Goal: Transaction & Acquisition: Book appointment/travel/reservation

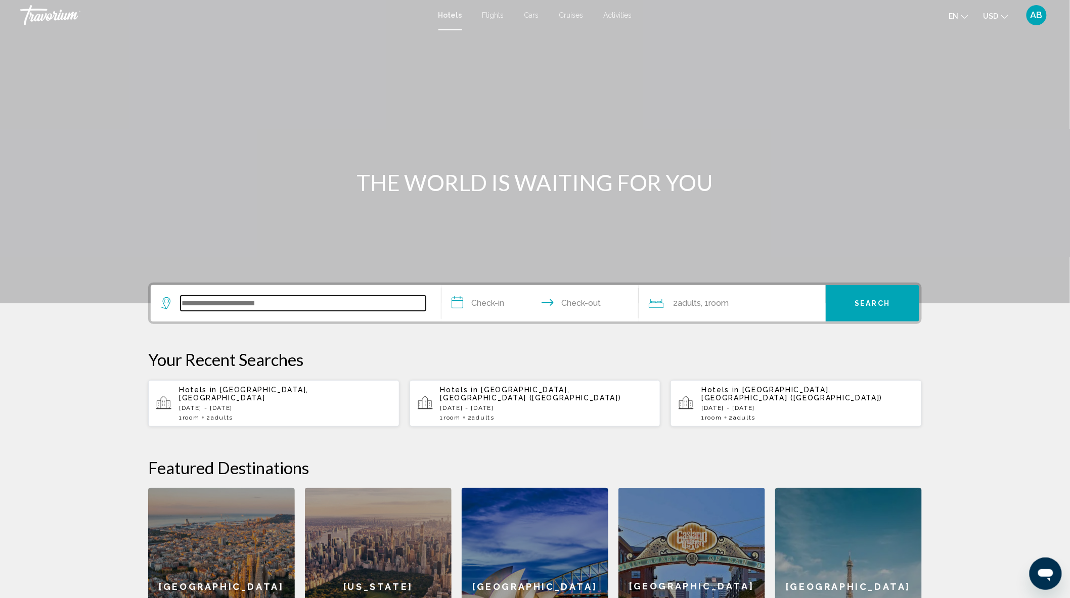
click at [209, 307] on input "Search widget" at bounding box center [303, 303] width 245 height 15
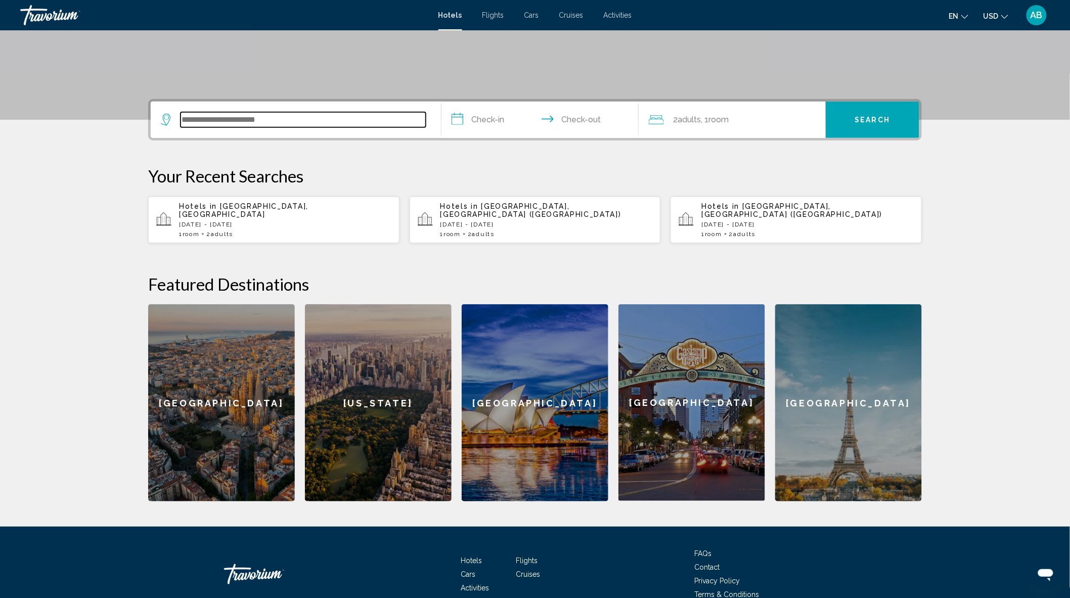
scroll to position [228, 0]
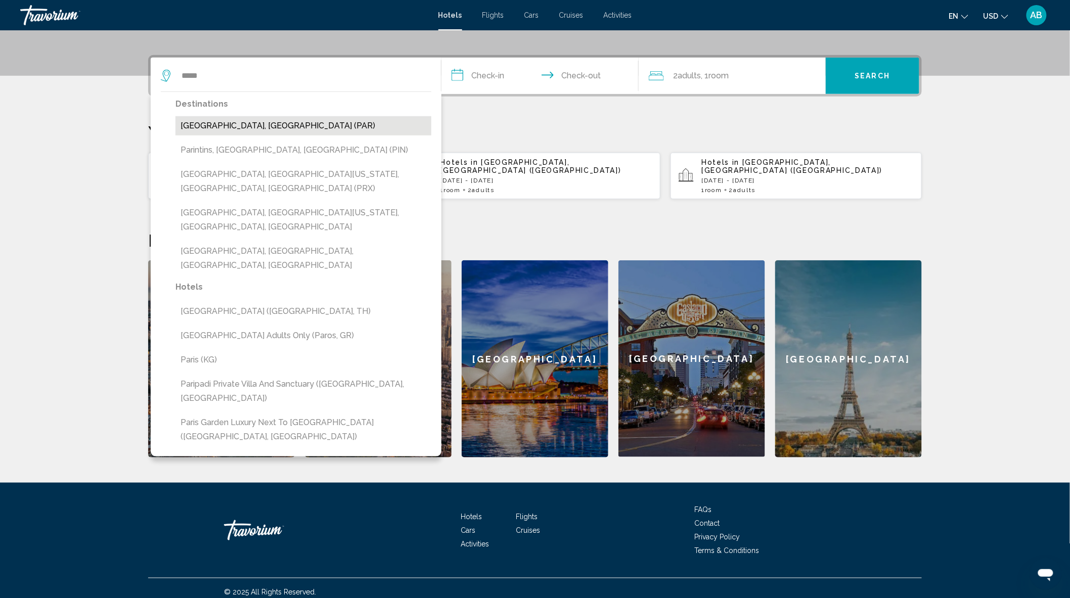
click at [261, 122] on button "[GEOGRAPHIC_DATA], [GEOGRAPHIC_DATA] (PAR)" at bounding box center [304, 125] width 256 height 19
type input "**********"
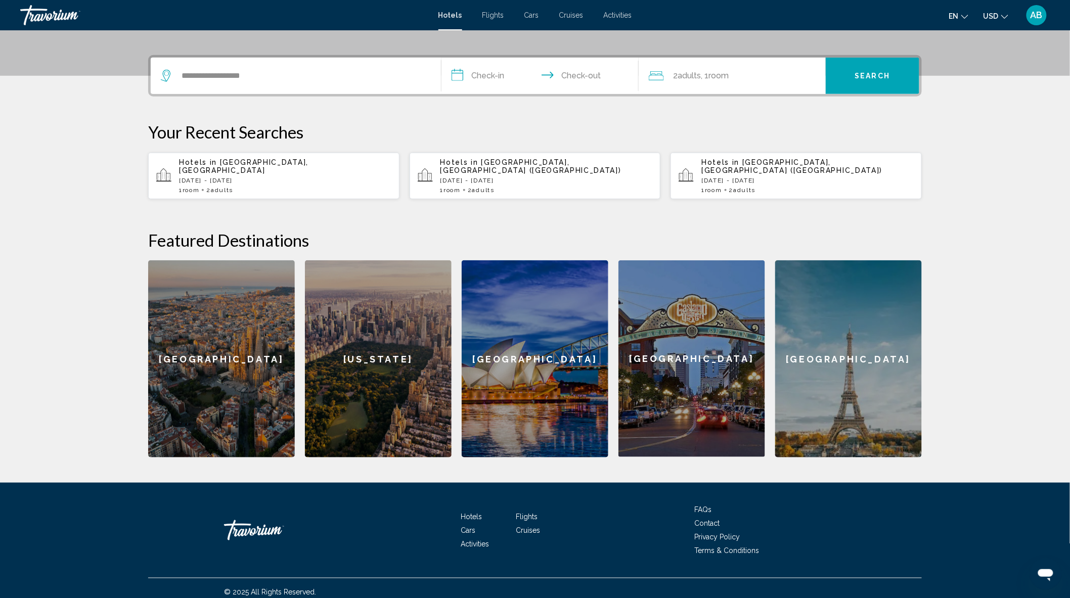
click at [493, 73] on input "**********" at bounding box center [542, 77] width 201 height 39
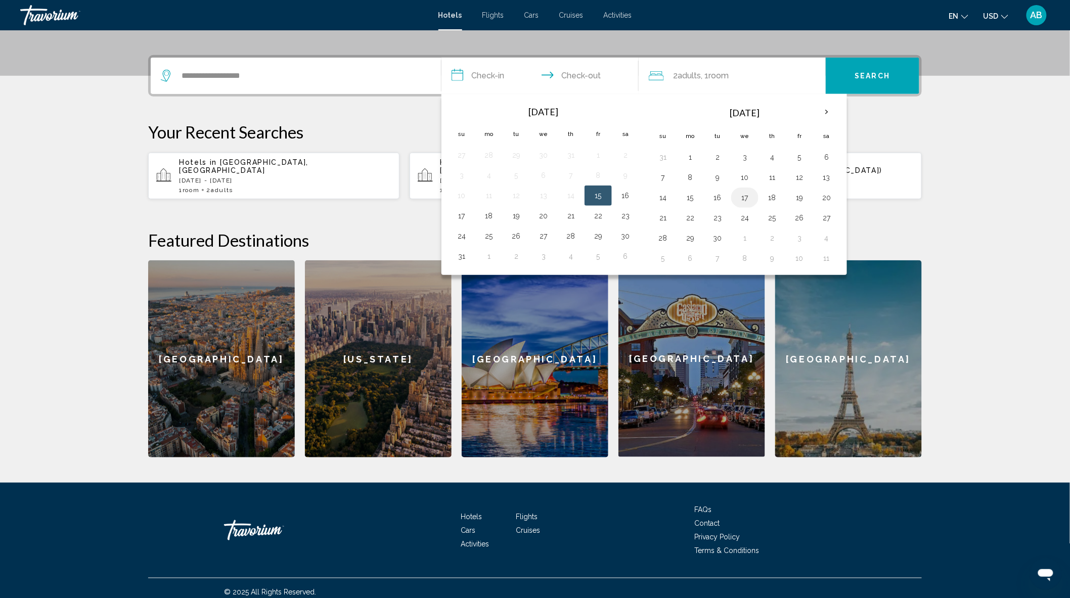
click at [746, 198] on button "17" at bounding box center [745, 198] width 16 height 14
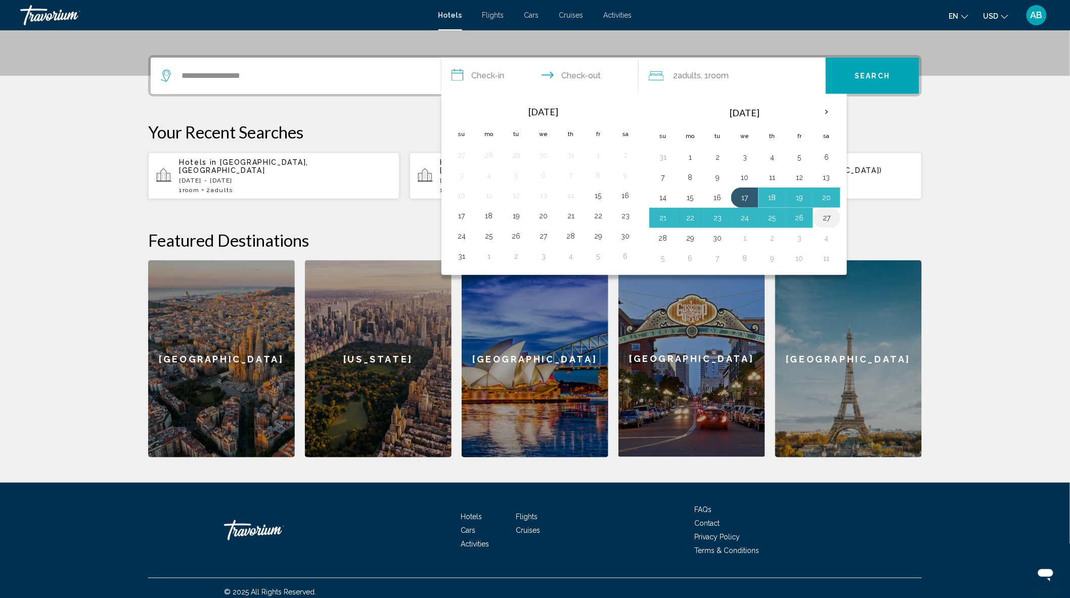
click at [832, 218] on button "27" at bounding box center [827, 218] width 16 height 14
type input "**********"
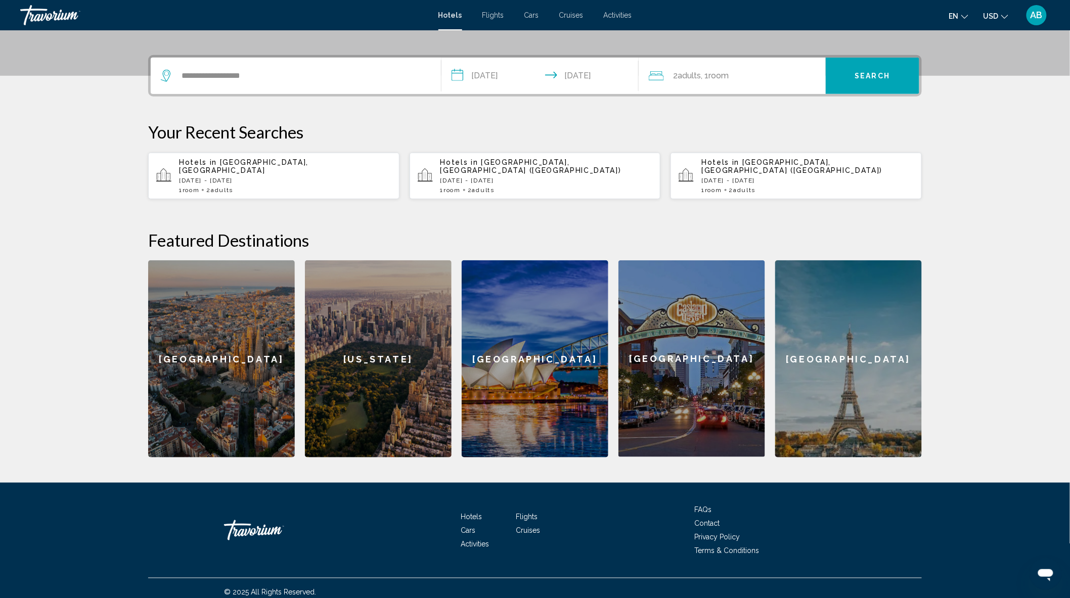
click at [720, 80] on span ", 1 Room rooms" at bounding box center [715, 76] width 28 height 14
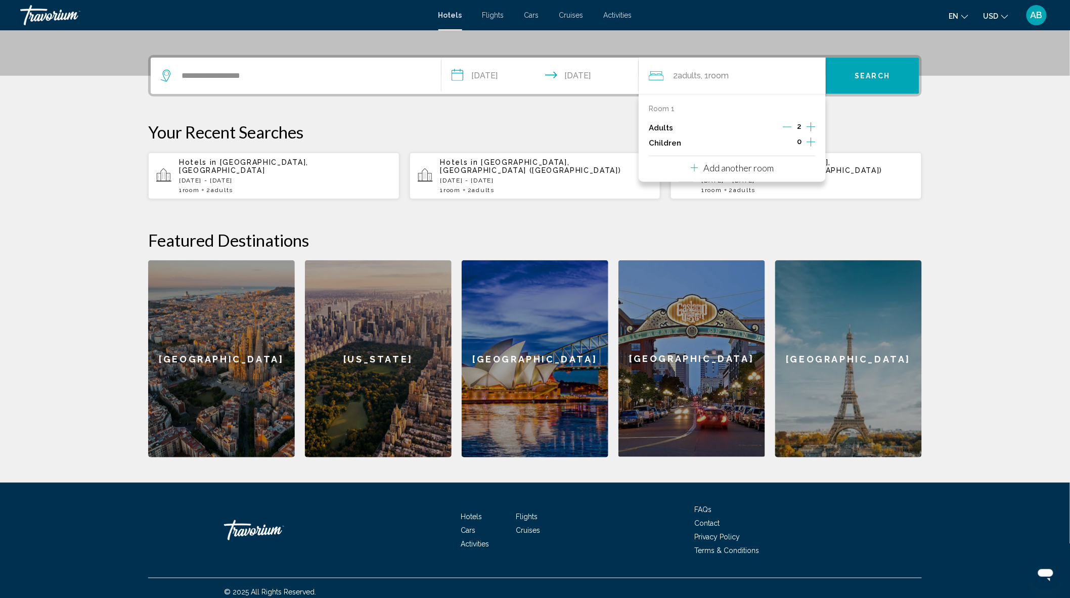
click at [812, 143] on icon "Increment children" at bounding box center [811, 142] width 9 height 12
click at [717, 172] on div "Travelers: 2 adults, 1 child" at bounding box center [717, 175] width 9 height 8
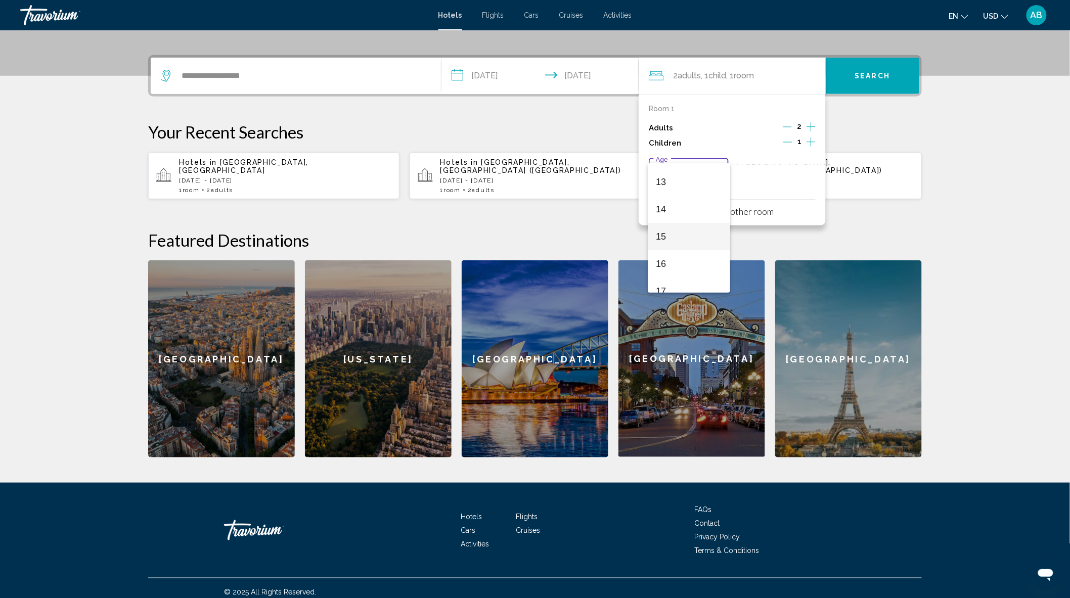
scroll to position [362, 0]
click at [670, 169] on span "13" at bounding box center [689, 170] width 66 height 27
click at [813, 140] on icon "Increment children" at bounding box center [811, 142] width 9 height 12
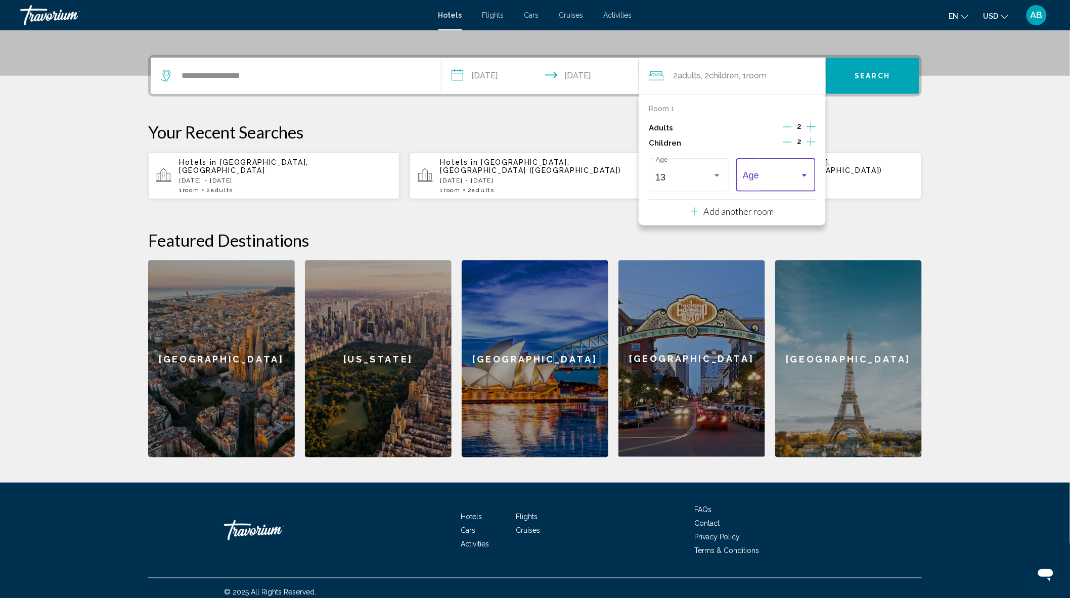
click at [806, 175] on div "Travelers: 2 adults, 2 children" at bounding box center [804, 176] width 5 height 3
click at [762, 175] on span "9" at bounding box center [777, 173] width 66 height 27
click at [885, 72] on span "Search" at bounding box center [872, 76] width 35 height 8
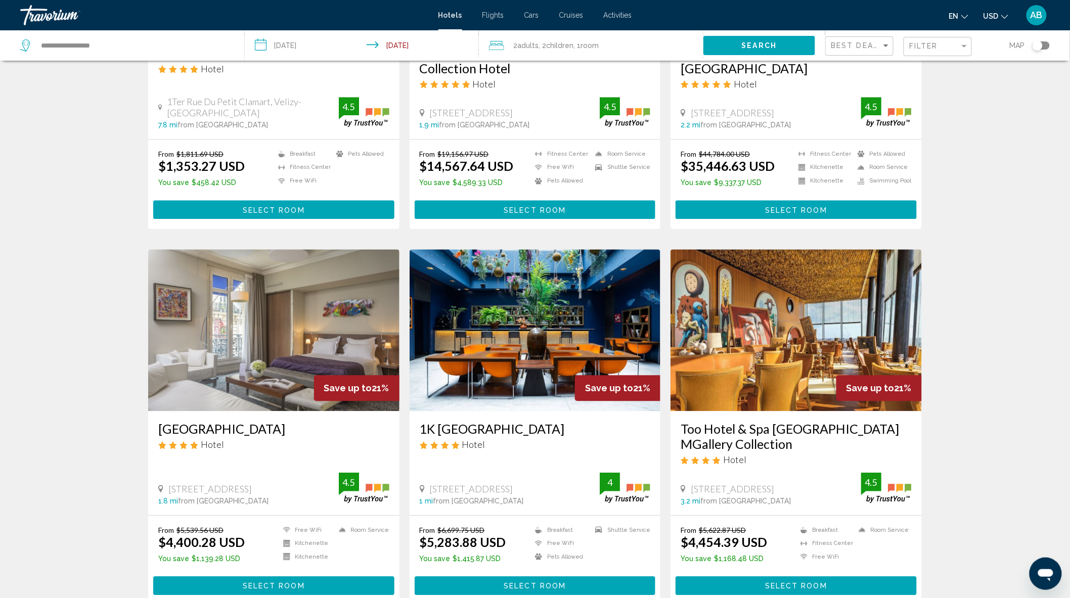
scroll to position [935, 0]
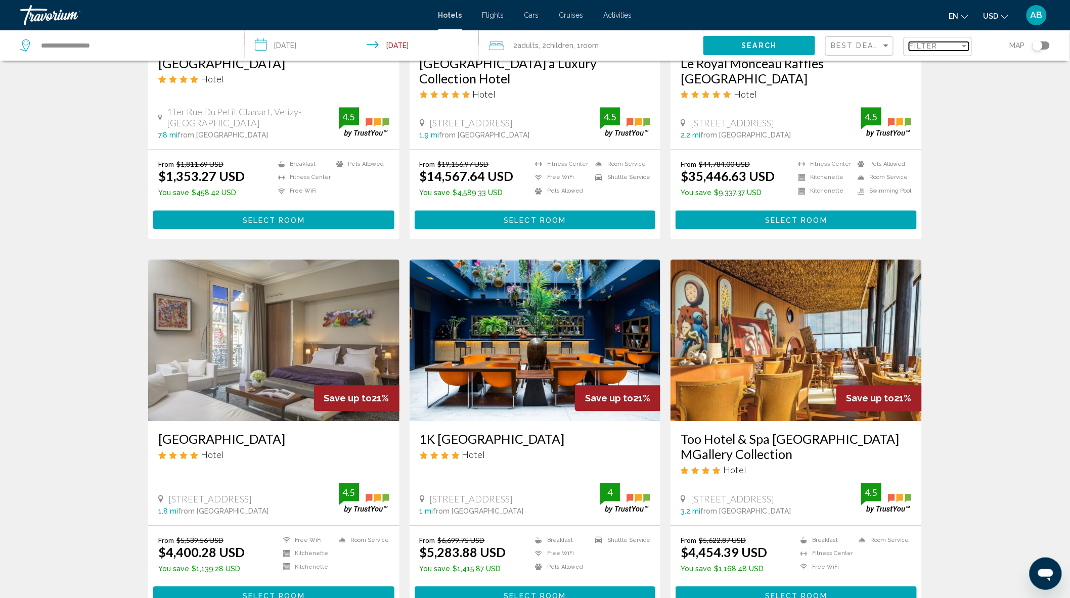
click at [935, 44] on span "Filter" at bounding box center [924, 46] width 29 height 8
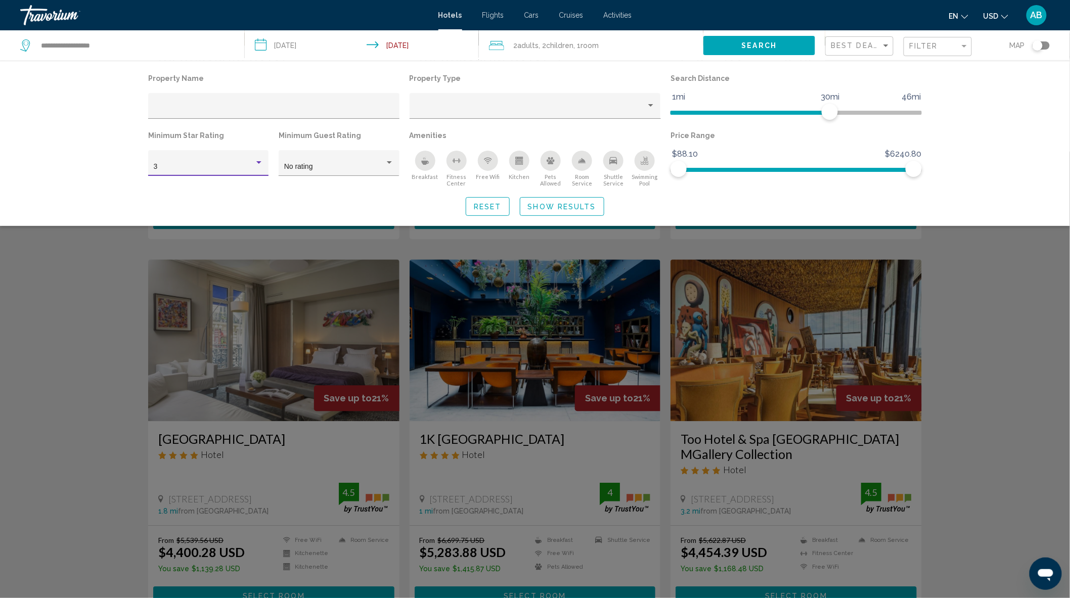
click at [260, 160] on div "Hotel Filters" at bounding box center [258, 163] width 9 height 8
click at [206, 166] on span "3" at bounding box center [209, 166] width 110 height 21
click at [387, 160] on div "Hotel Filters" at bounding box center [389, 163] width 9 height 8
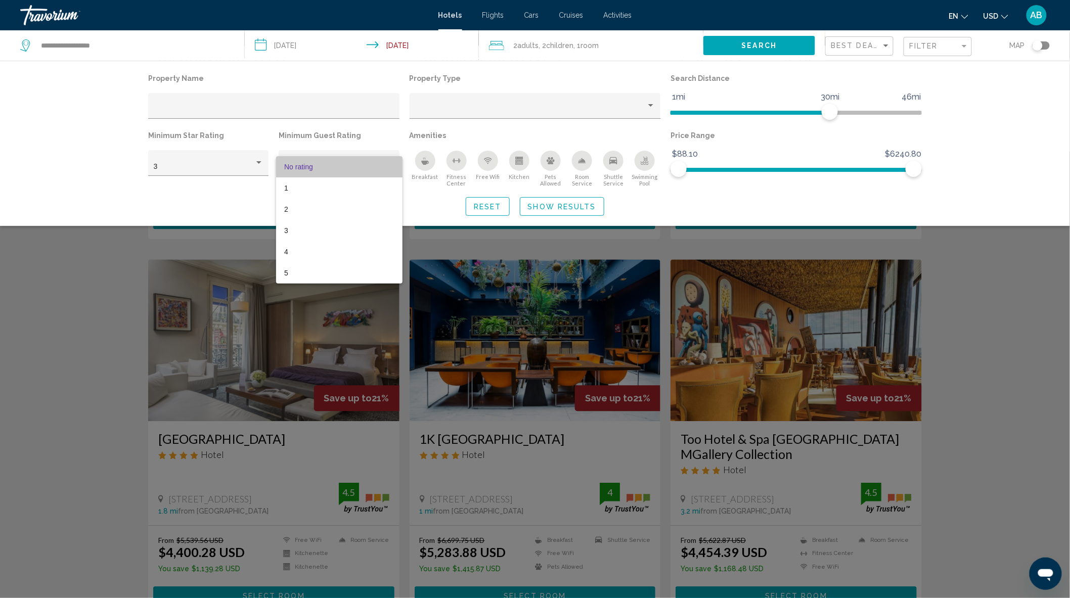
click at [390, 162] on span "No rating" at bounding box center [339, 166] width 110 height 21
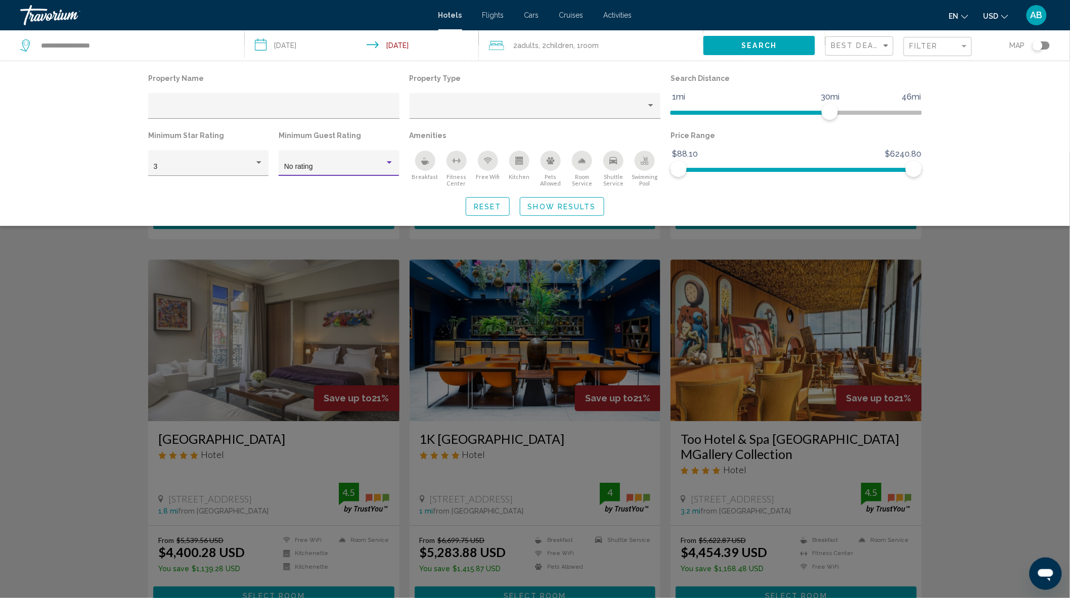
click at [542, 203] on span "Show Results" at bounding box center [562, 207] width 68 height 8
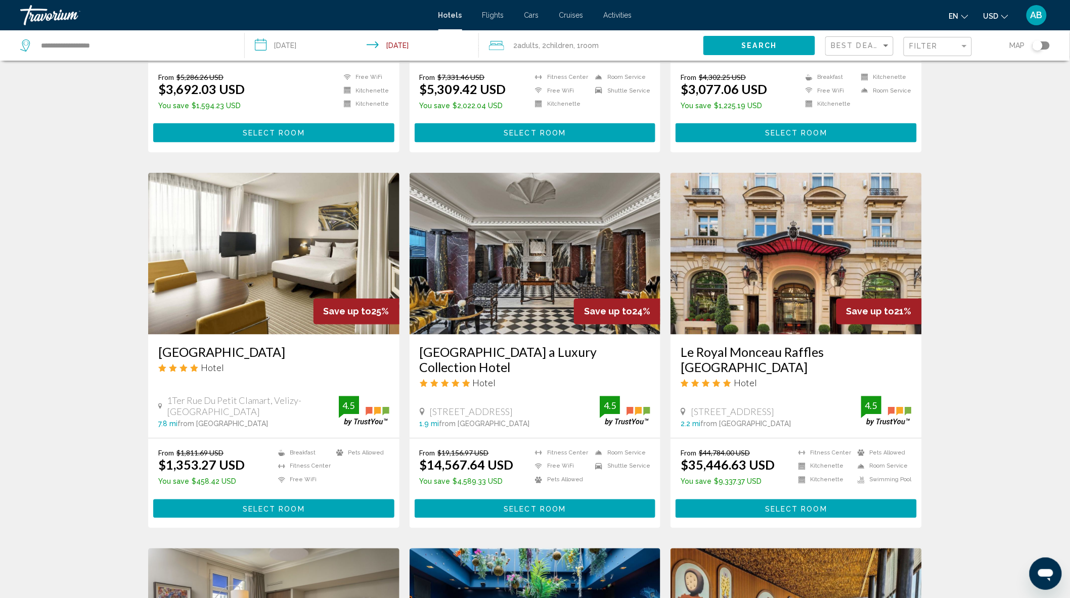
scroll to position [674, 0]
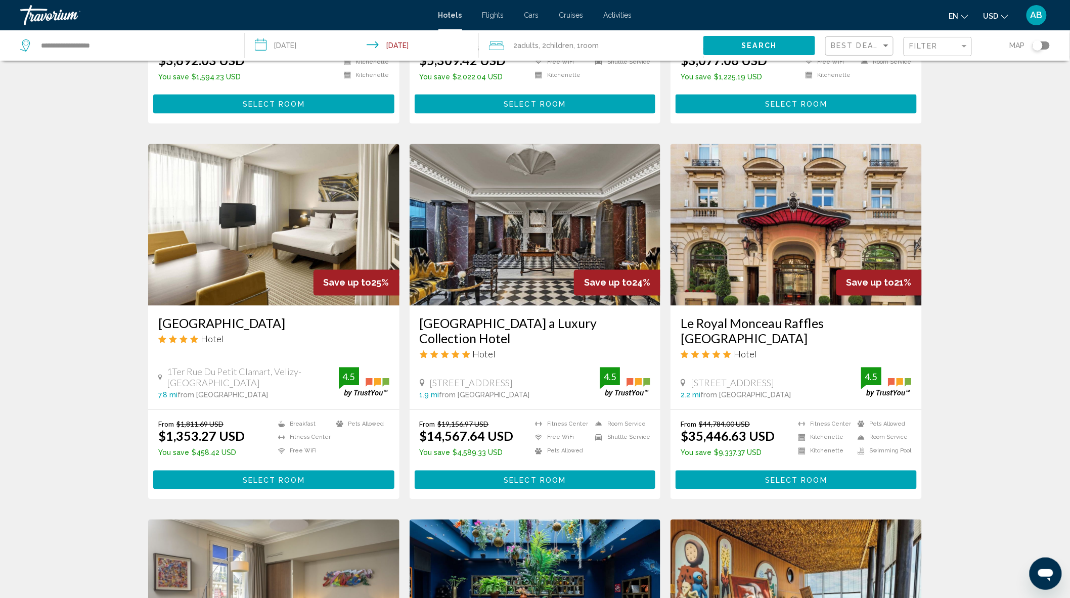
click at [230, 210] on img "Main content" at bounding box center [273, 225] width 251 height 162
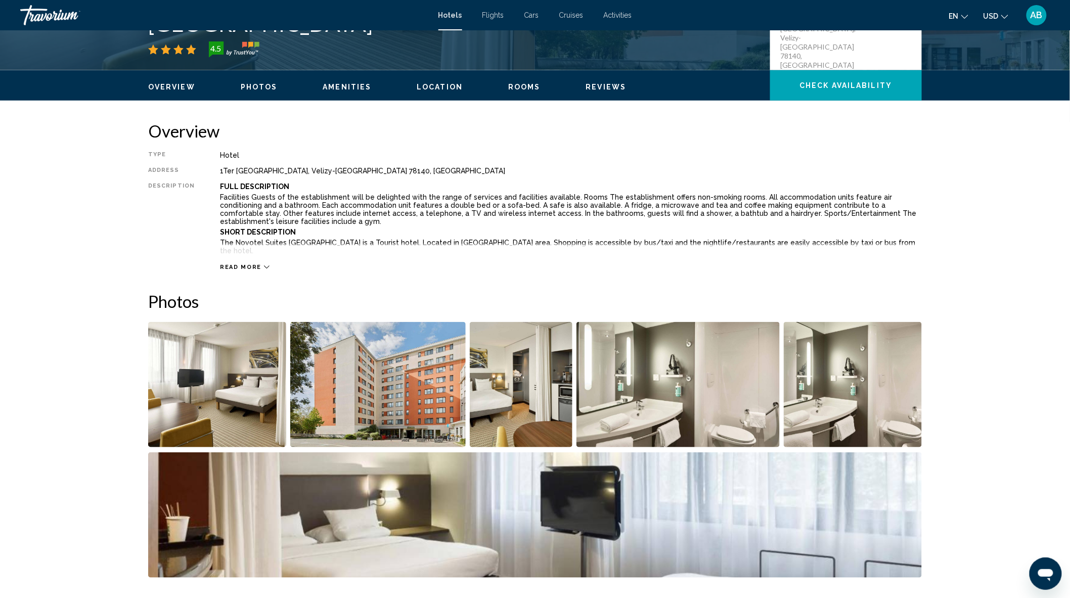
scroll to position [337, 0]
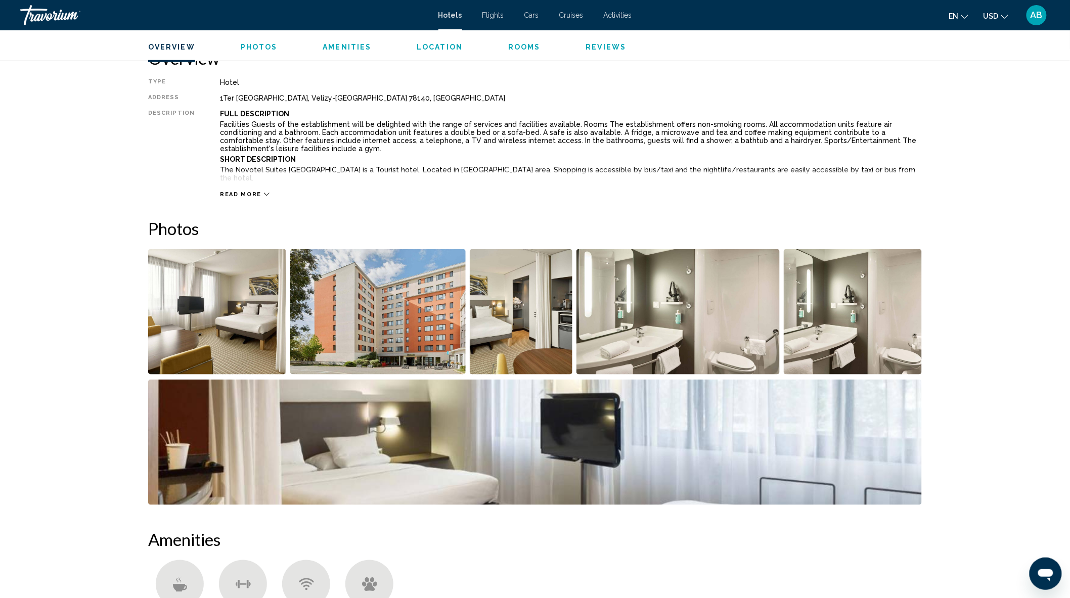
click at [231, 324] on img "Open full-screen image slider" at bounding box center [217, 311] width 138 height 125
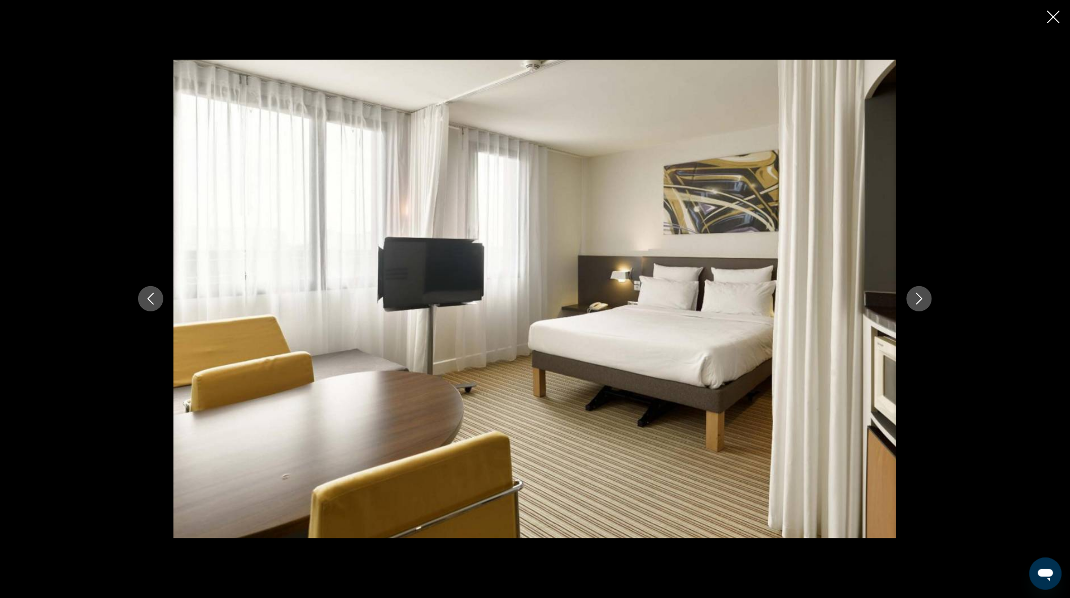
click at [918, 296] on icon "Next image" at bounding box center [920, 299] width 12 height 12
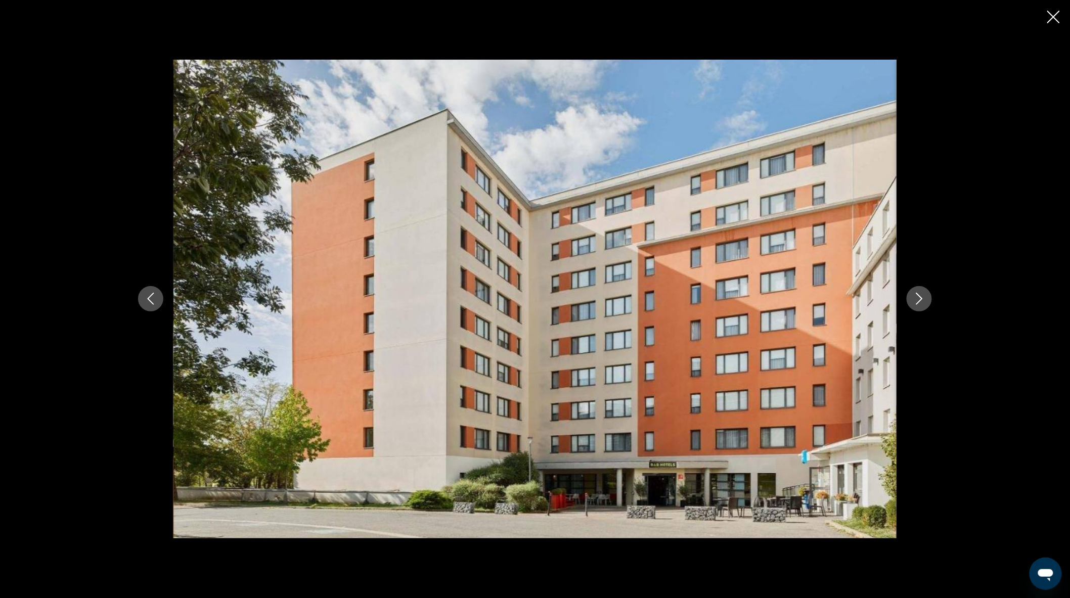
click at [918, 296] on icon "Next image" at bounding box center [920, 299] width 12 height 12
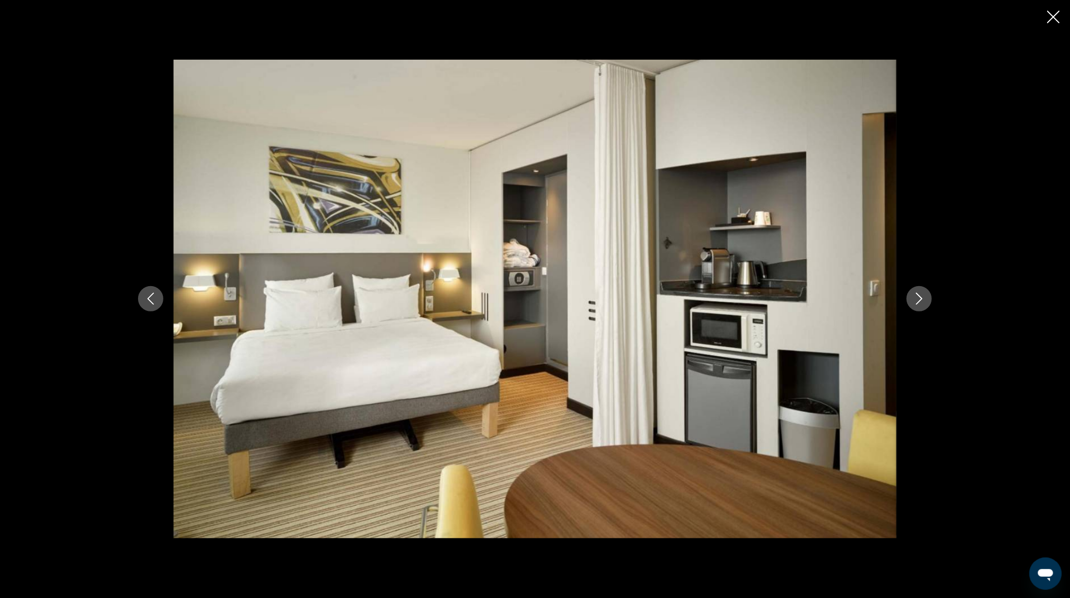
click at [918, 296] on icon "Next image" at bounding box center [920, 299] width 12 height 12
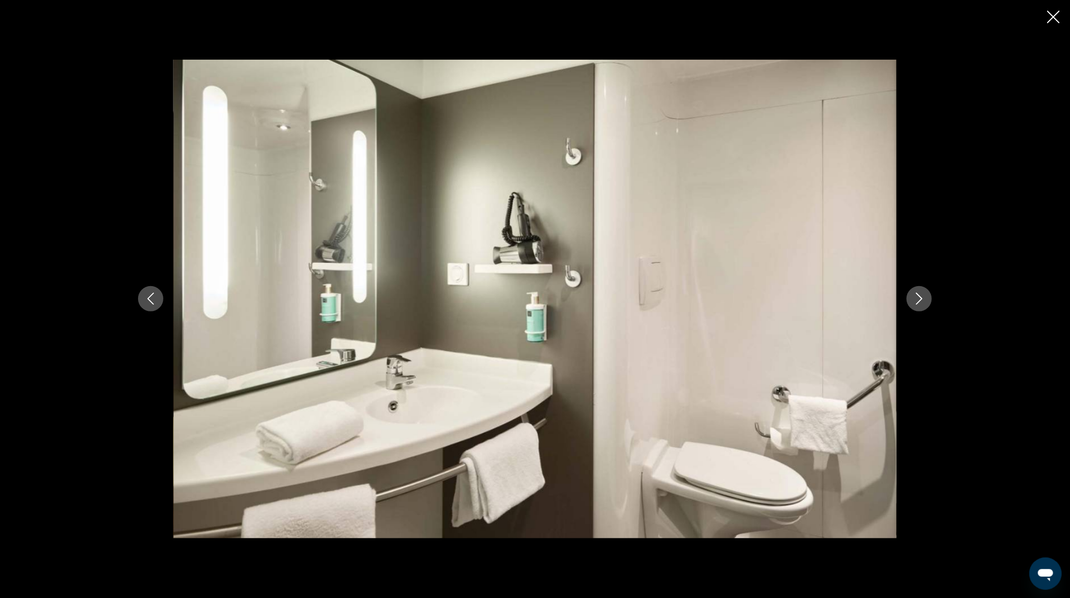
click at [918, 296] on icon "Next image" at bounding box center [920, 299] width 12 height 12
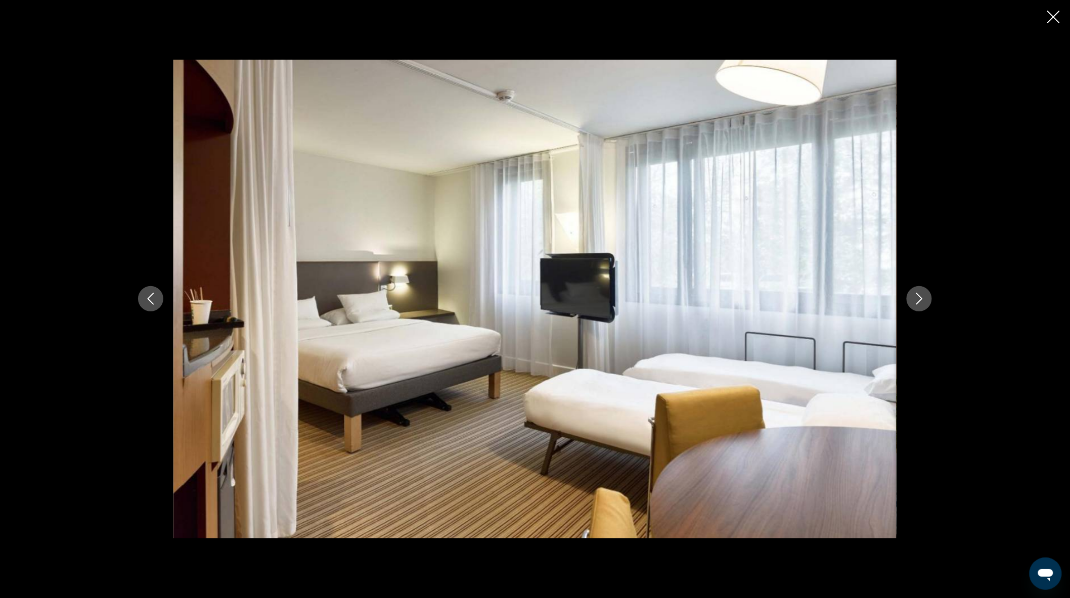
click at [918, 296] on icon "Next image" at bounding box center [920, 299] width 12 height 12
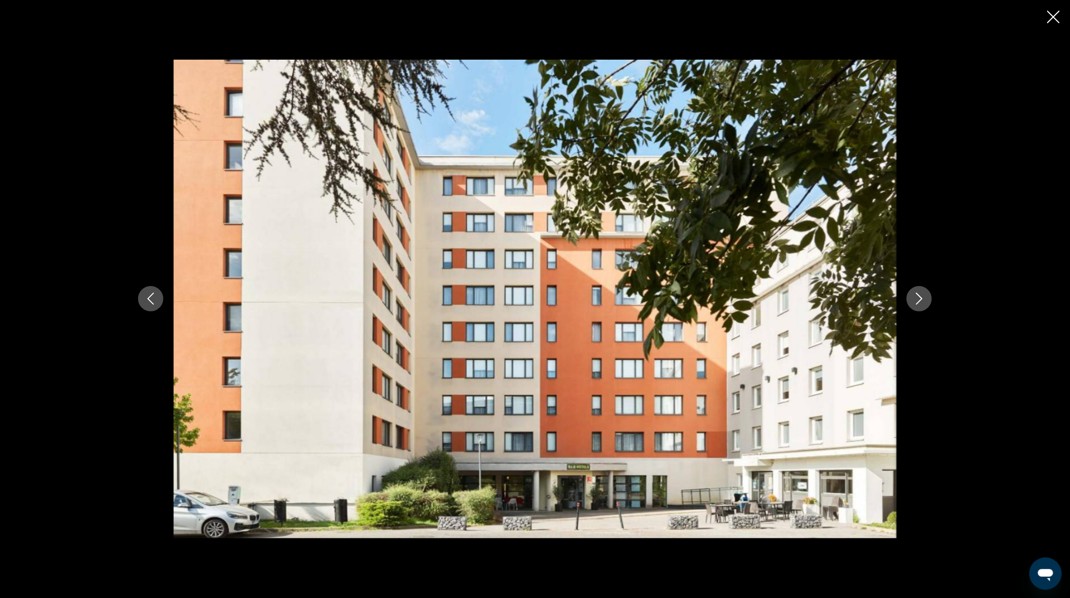
click at [157, 302] on icon "Previous image" at bounding box center [151, 299] width 12 height 12
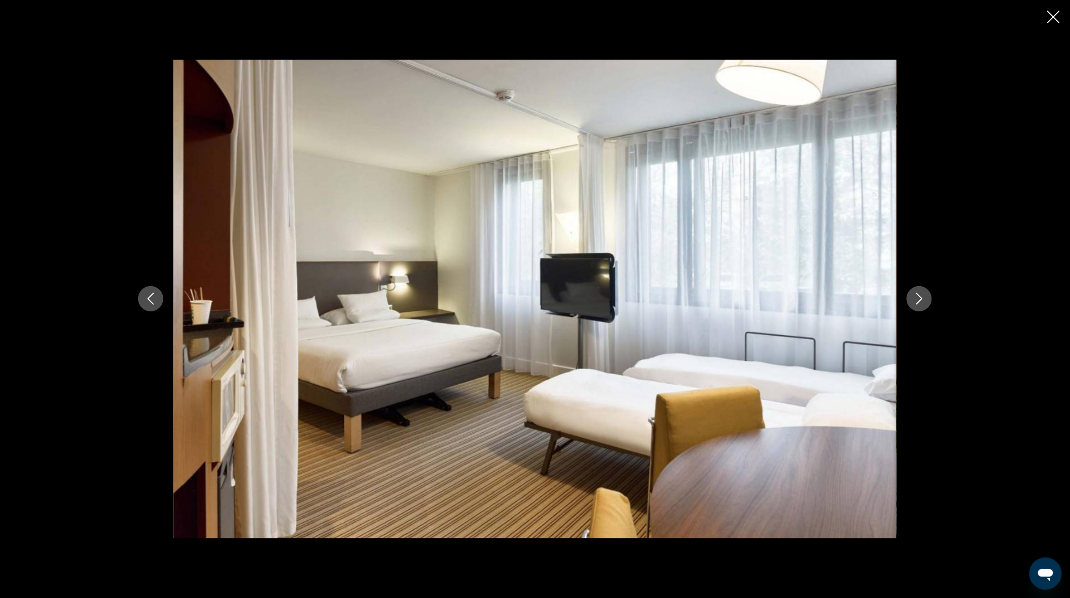
click at [914, 297] on icon "Next image" at bounding box center [920, 299] width 12 height 12
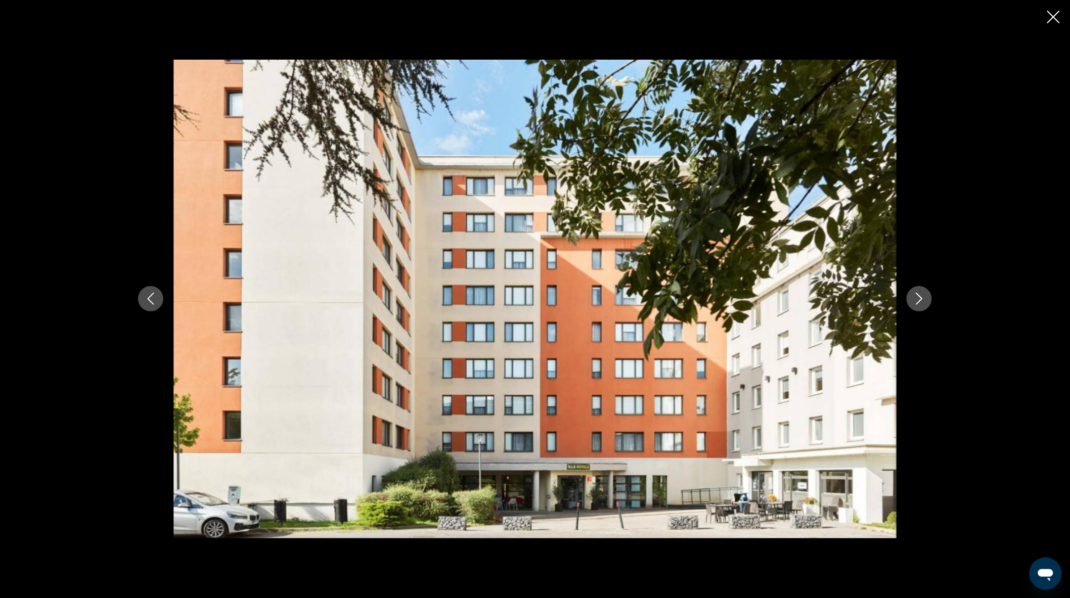
click at [914, 297] on icon "Next image" at bounding box center [920, 299] width 12 height 12
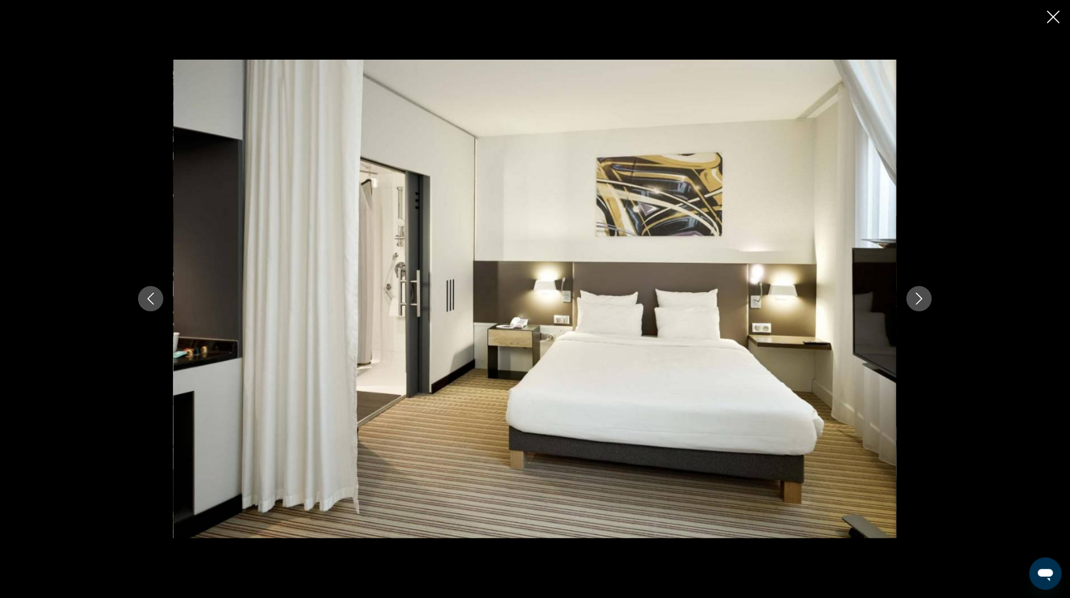
click at [915, 296] on icon "Next image" at bounding box center [920, 299] width 12 height 12
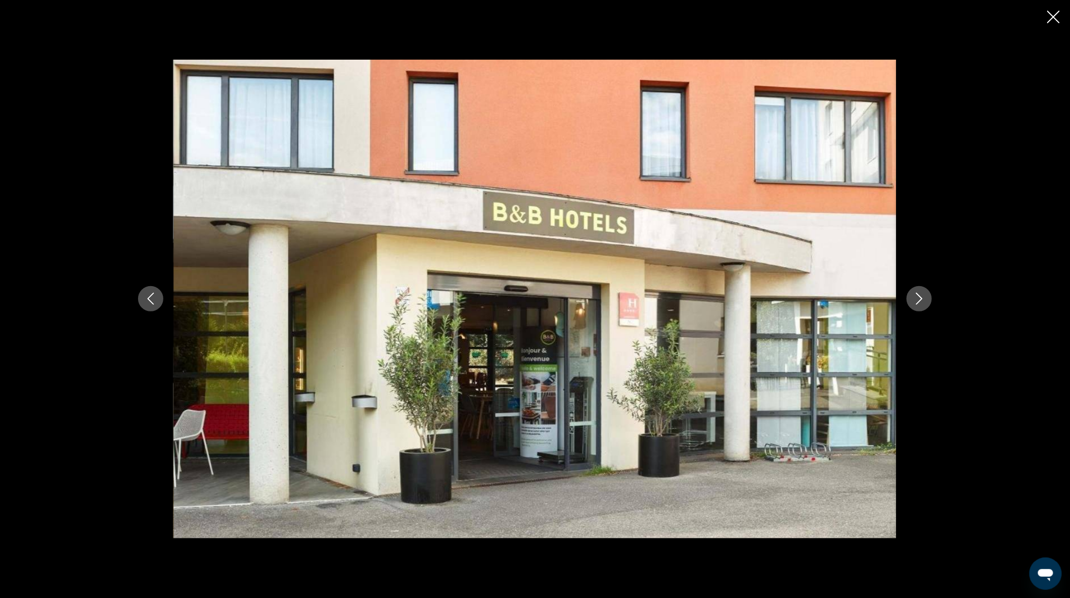
click at [915, 296] on icon "Next image" at bounding box center [920, 299] width 12 height 12
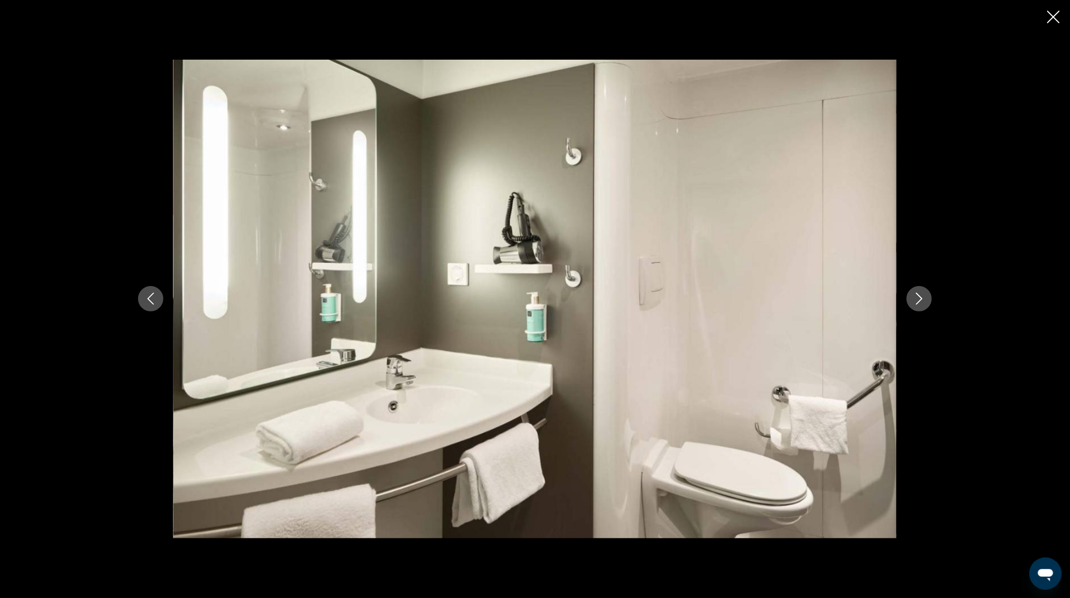
drag, startPoint x: 1051, startPoint y: 15, endPoint x: 1061, endPoint y: 45, distance: 31.0
click at [1053, 15] on icon "Close slideshow" at bounding box center [1054, 17] width 13 height 13
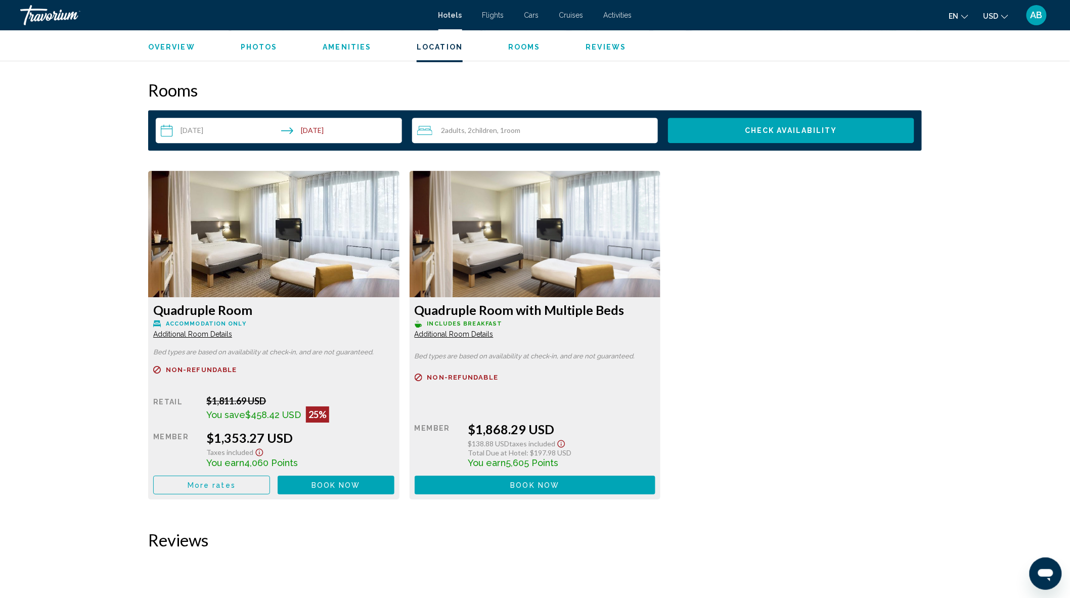
scroll to position [1292, 0]
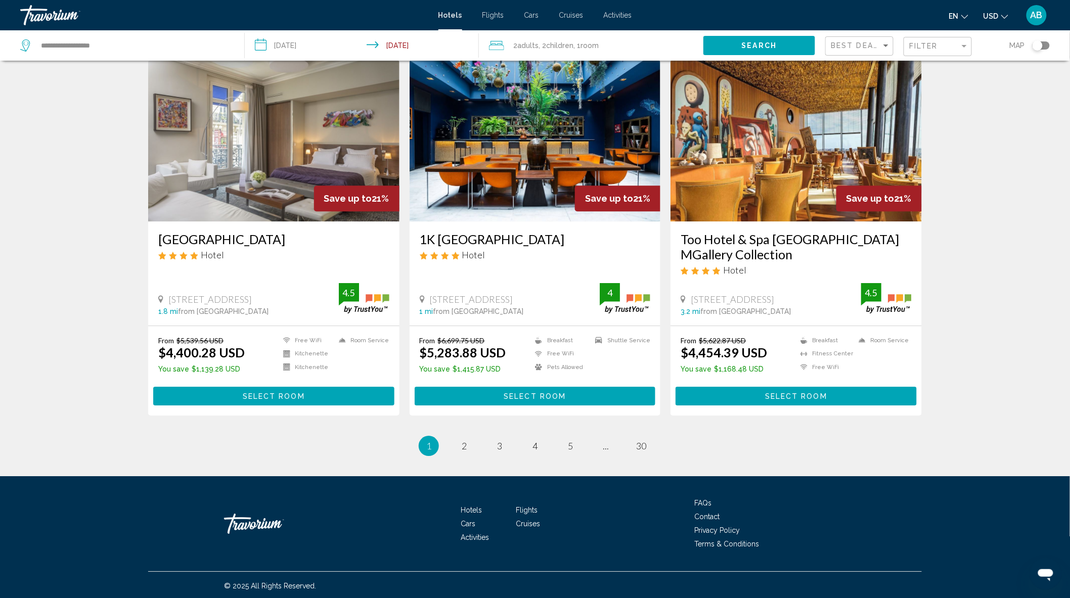
scroll to position [1136, 0]
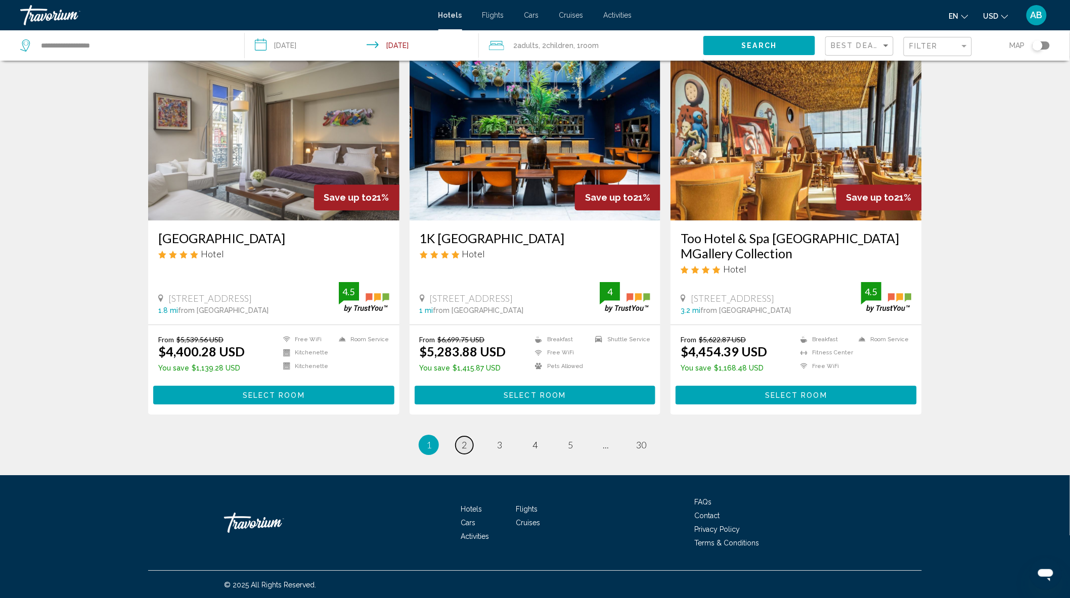
click at [461, 444] on link "page 2" at bounding box center [465, 446] width 18 height 18
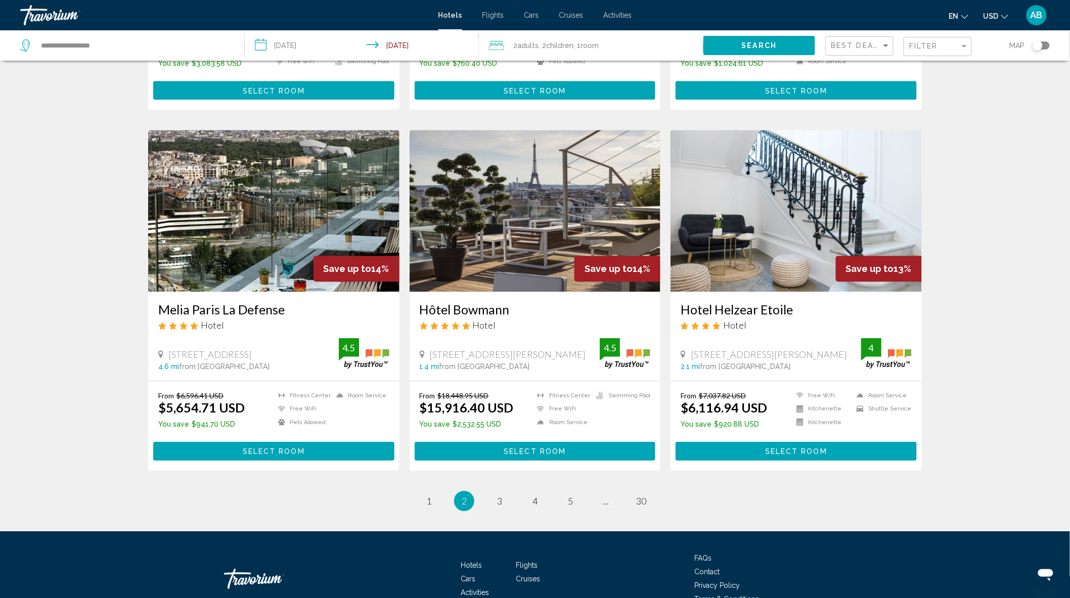
scroll to position [1120, 0]
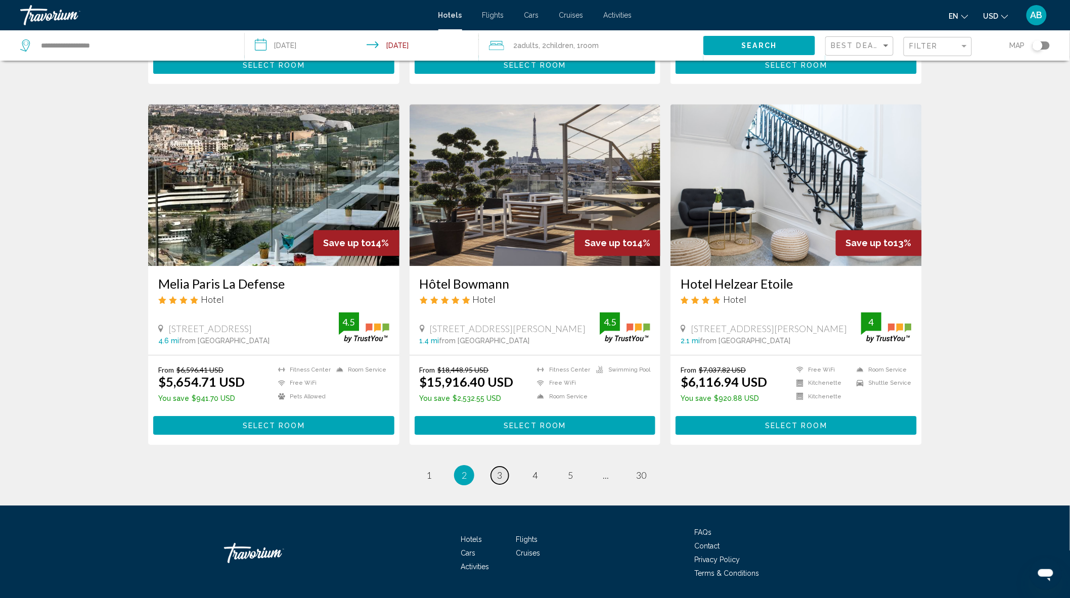
click at [507, 467] on link "page 3" at bounding box center [500, 476] width 18 height 18
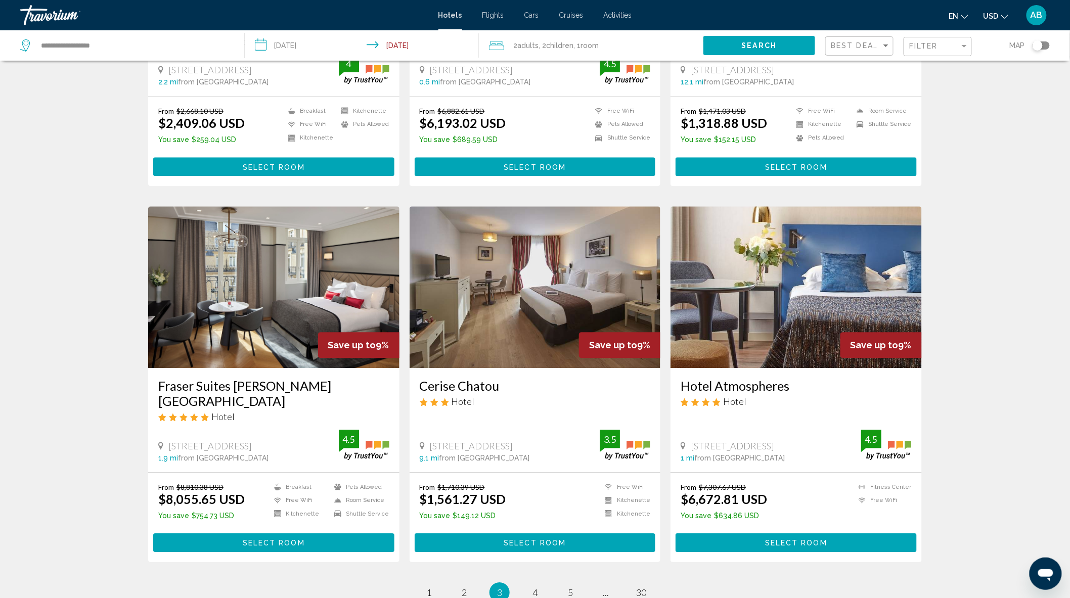
scroll to position [1068, 0]
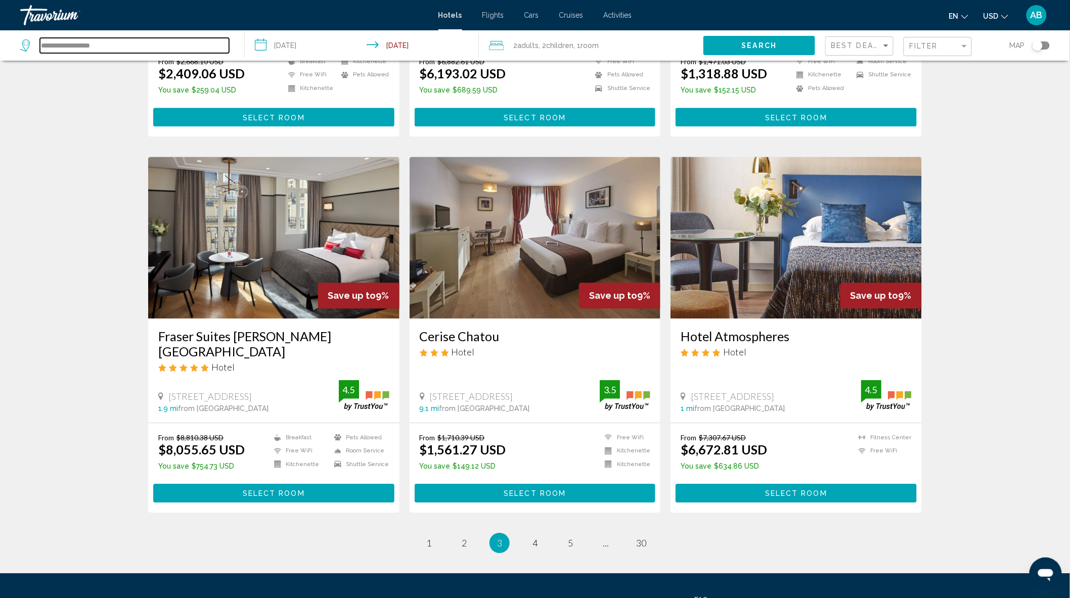
click at [105, 43] on input "**********" at bounding box center [134, 45] width 189 height 15
type input "*"
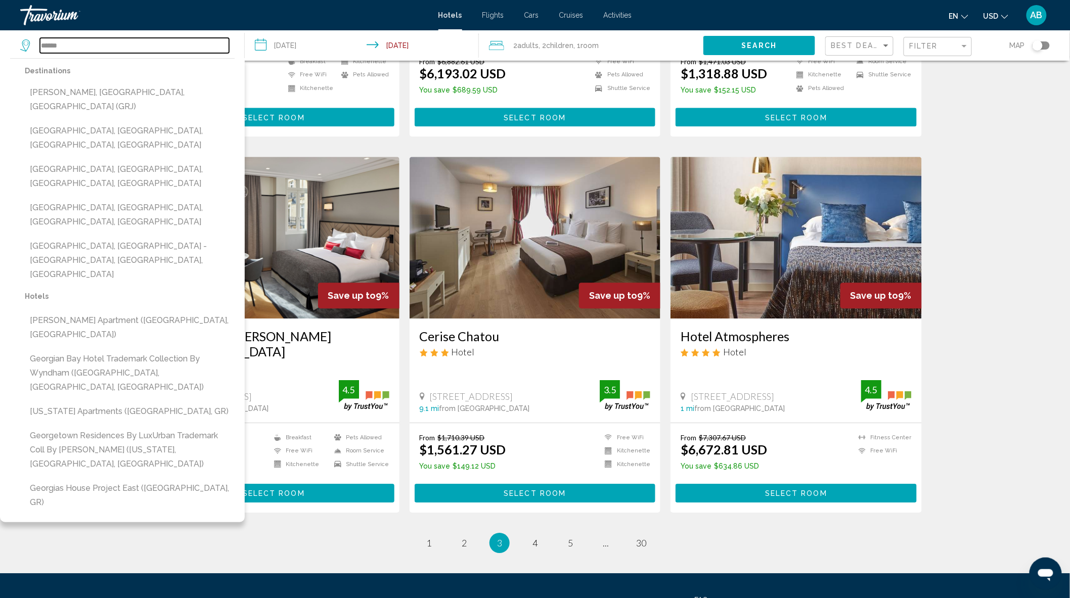
type input "*******"
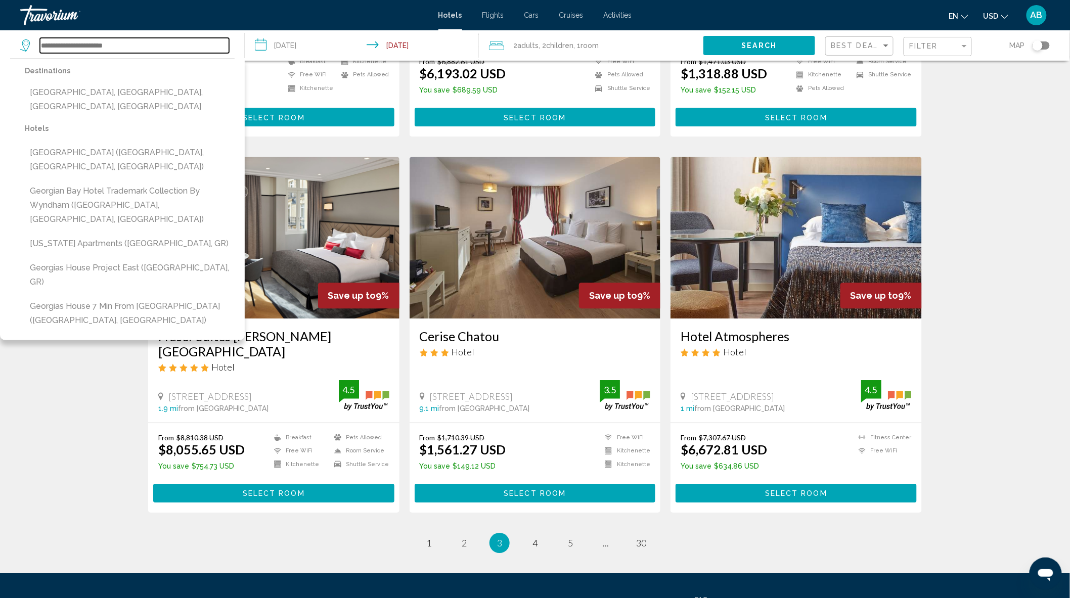
click at [79, 39] on input "Search widget" at bounding box center [134, 45] width 189 height 15
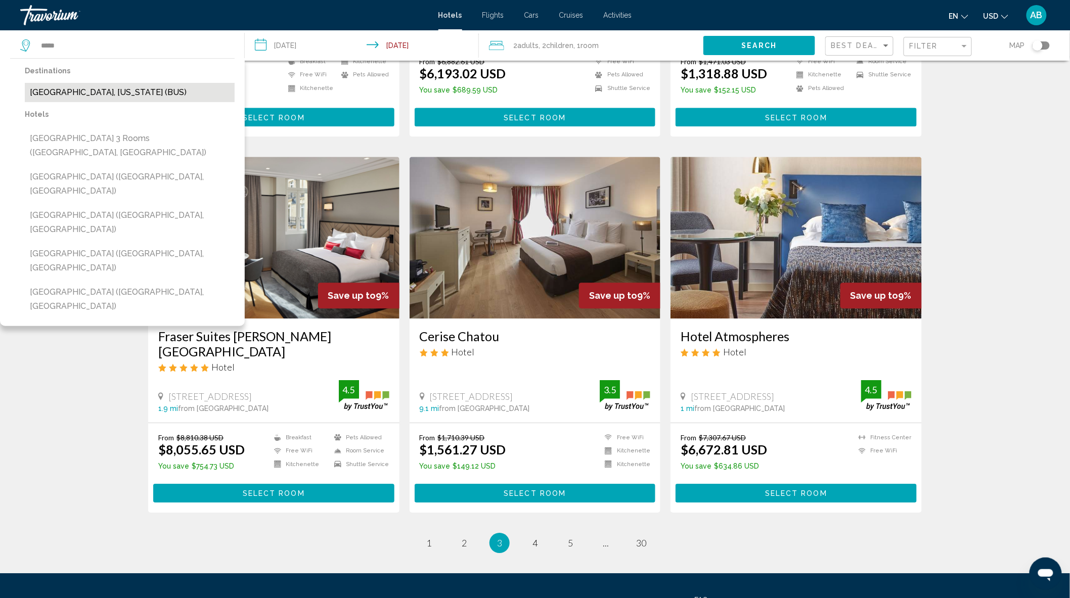
click at [73, 94] on button "[GEOGRAPHIC_DATA], [US_STATE] (BUS)" at bounding box center [130, 92] width 210 height 19
type input "**********"
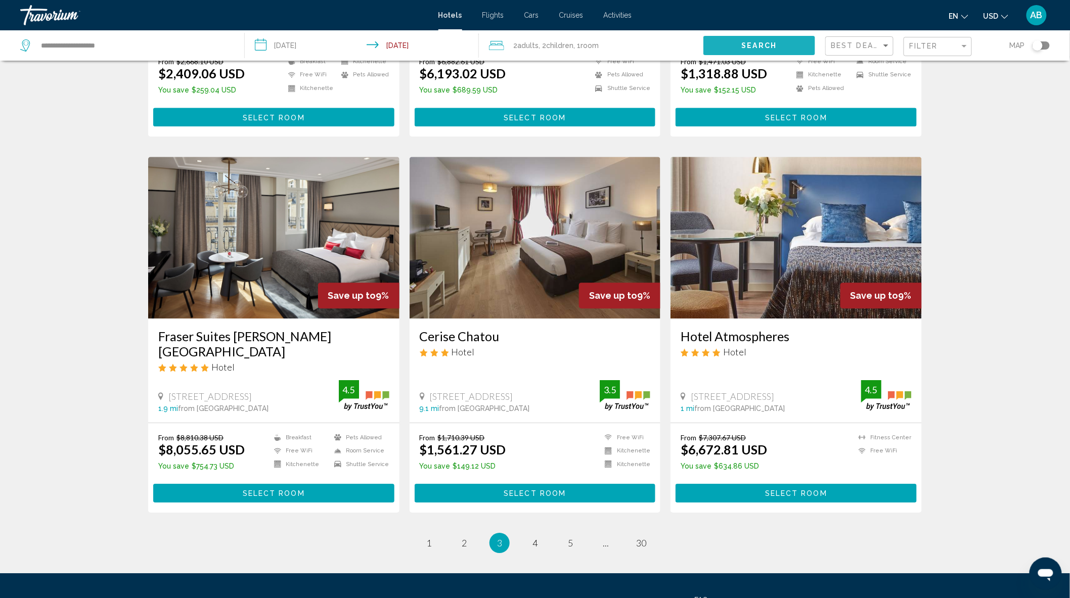
click at [776, 42] on span "Search" at bounding box center [759, 46] width 35 height 8
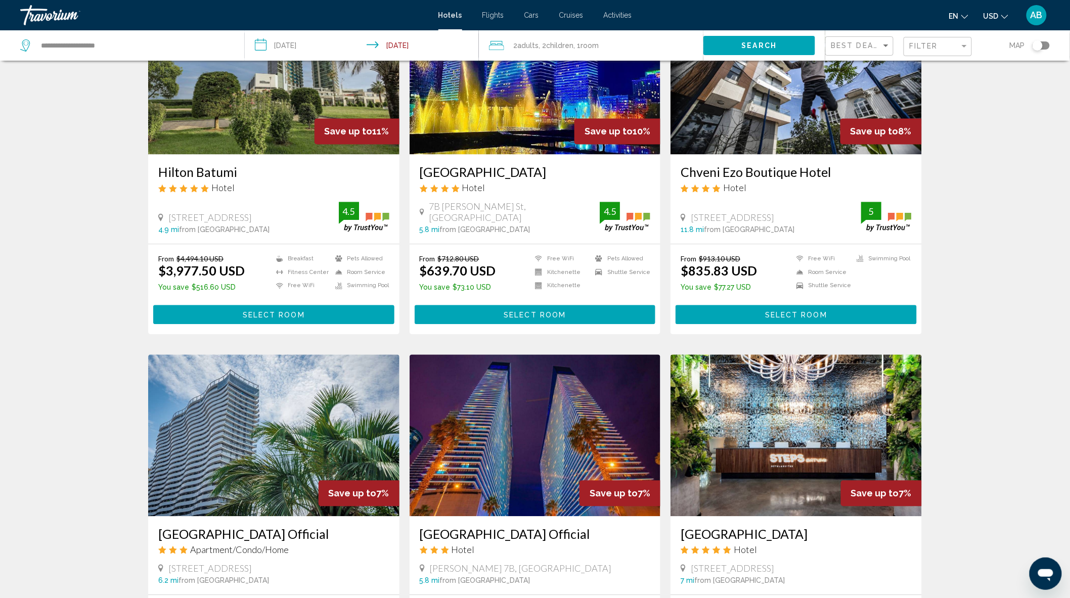
scroll to position [843, 0]
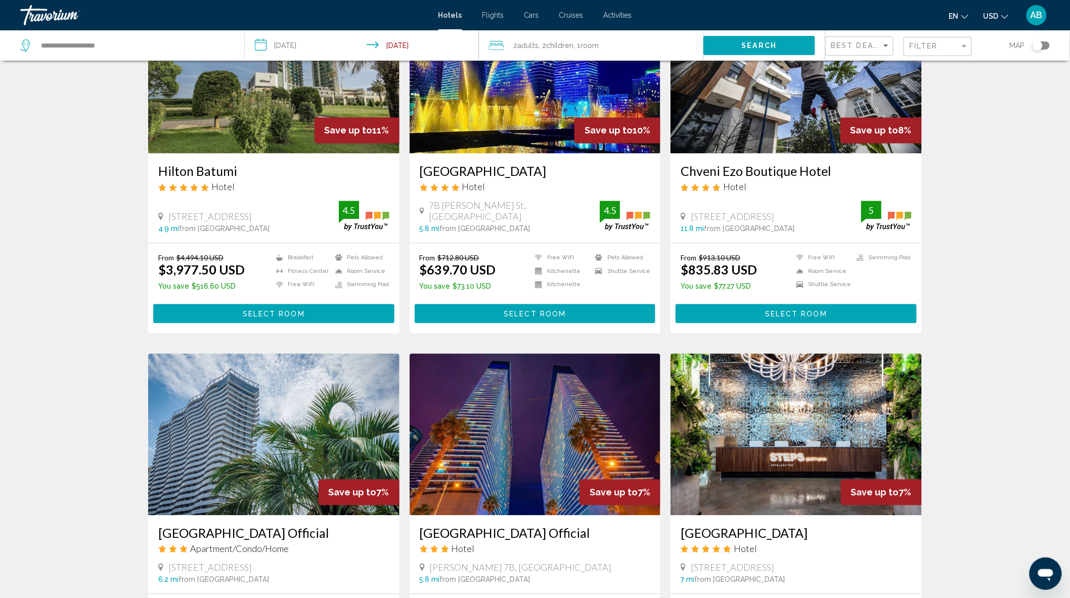
click at [514, 310] on span "Select Room" at bounding box center [535, 314] width 62 height 8
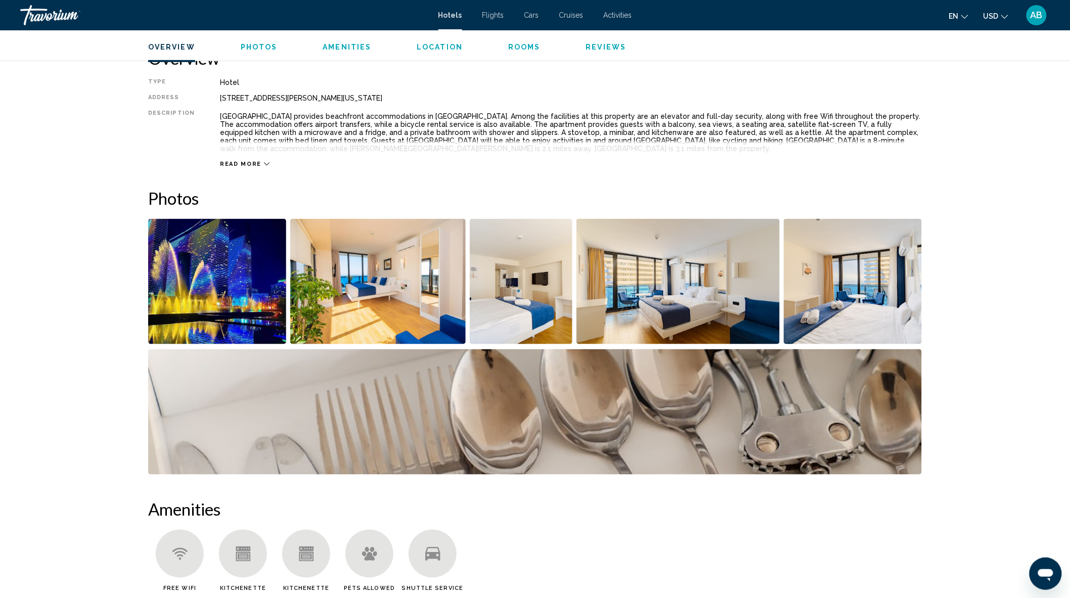
scroll to position [393, 0]
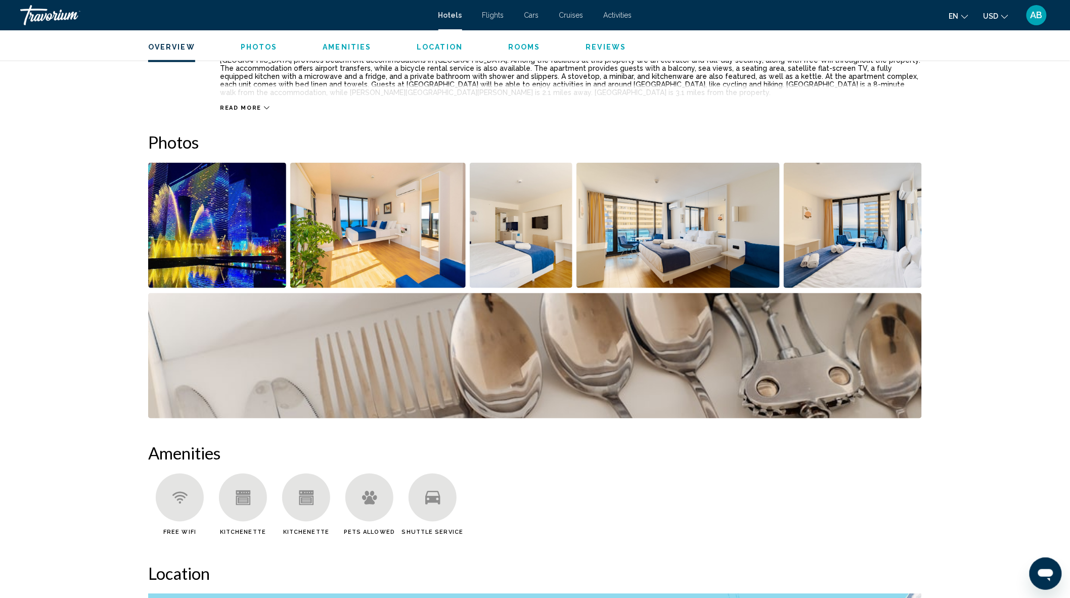
click at [233, 239] on img "Open full-screen image slider" at bounding box center [217, 225] width 138 height 125
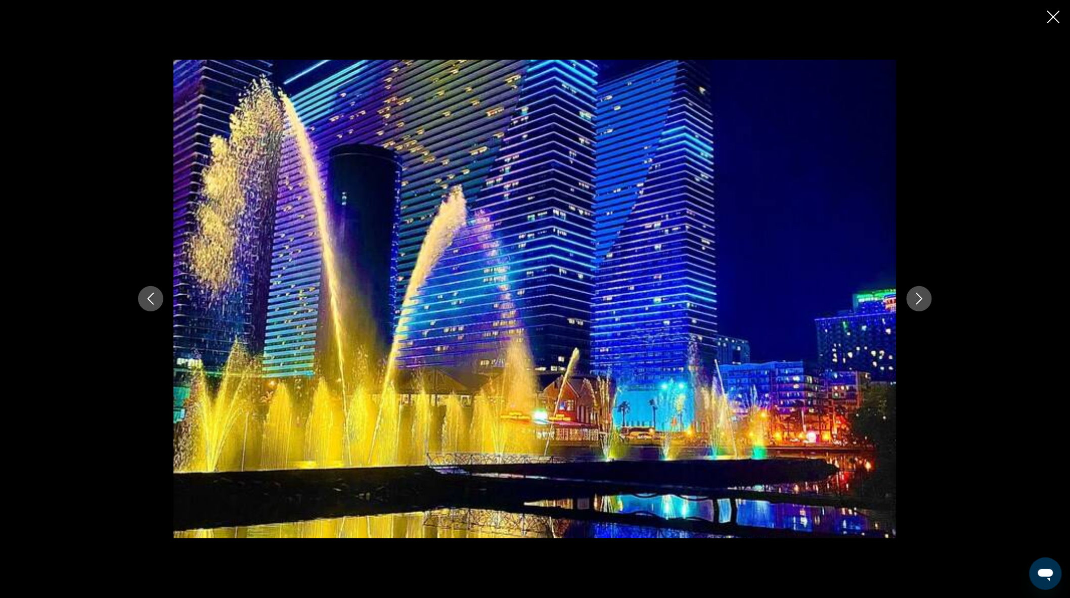
click at [923, 300] on icon "Next image" at bounding box center [920, 299] width 12 height 12
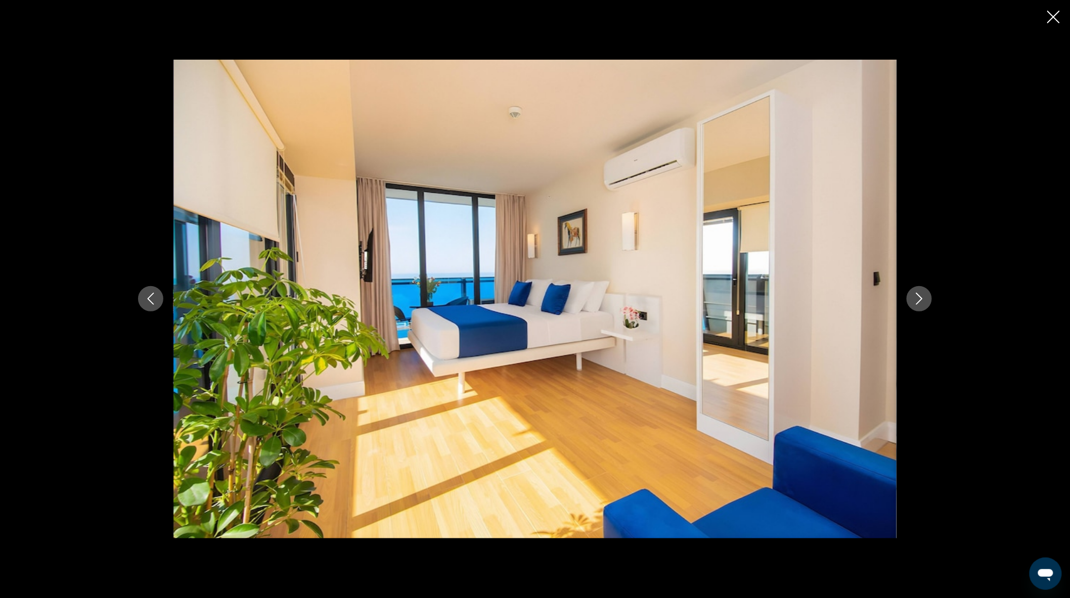
click at [922, 300] on icon "Next image" at bounding box center [920, 299] width 7 height 12
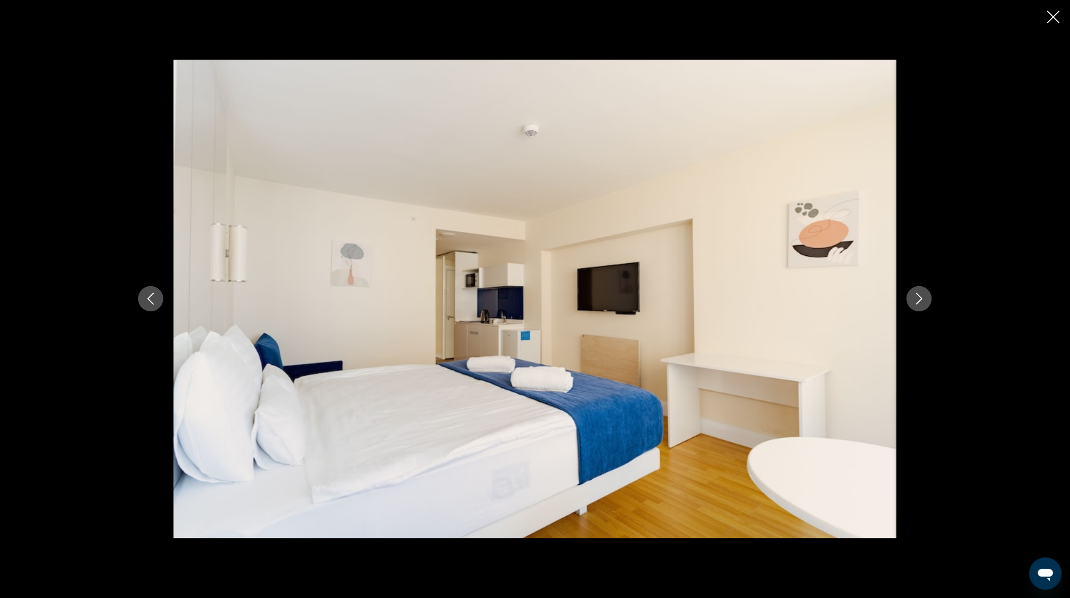
click at [922, 300] on icon "Next image" at bounding box center [920, 299] width 7 height 12
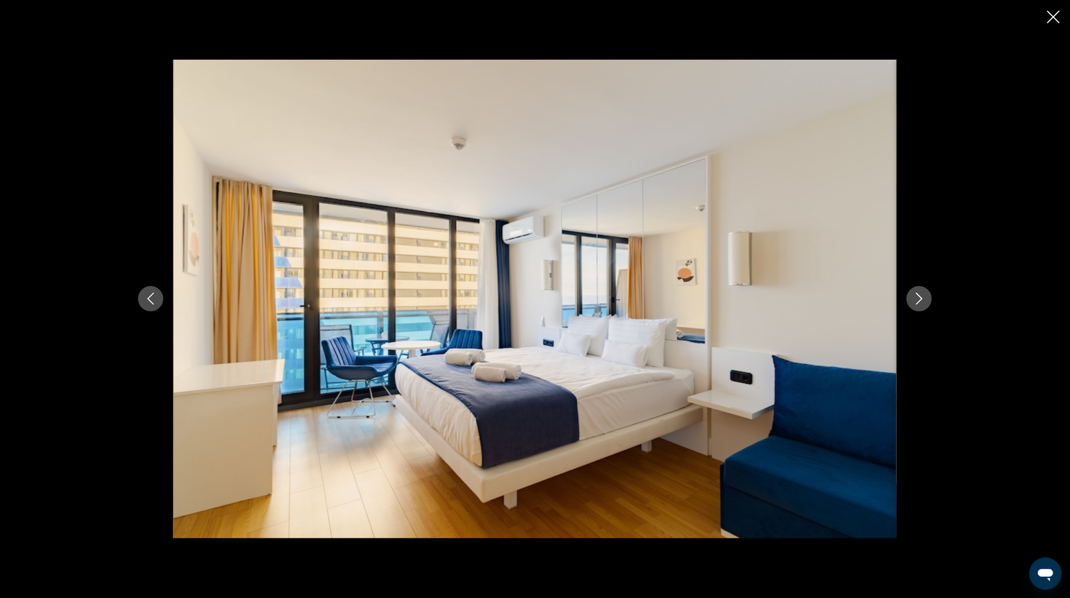
click at [922, 300] on icon "Next image" at bounding box center [920, 299] width 7 height 12
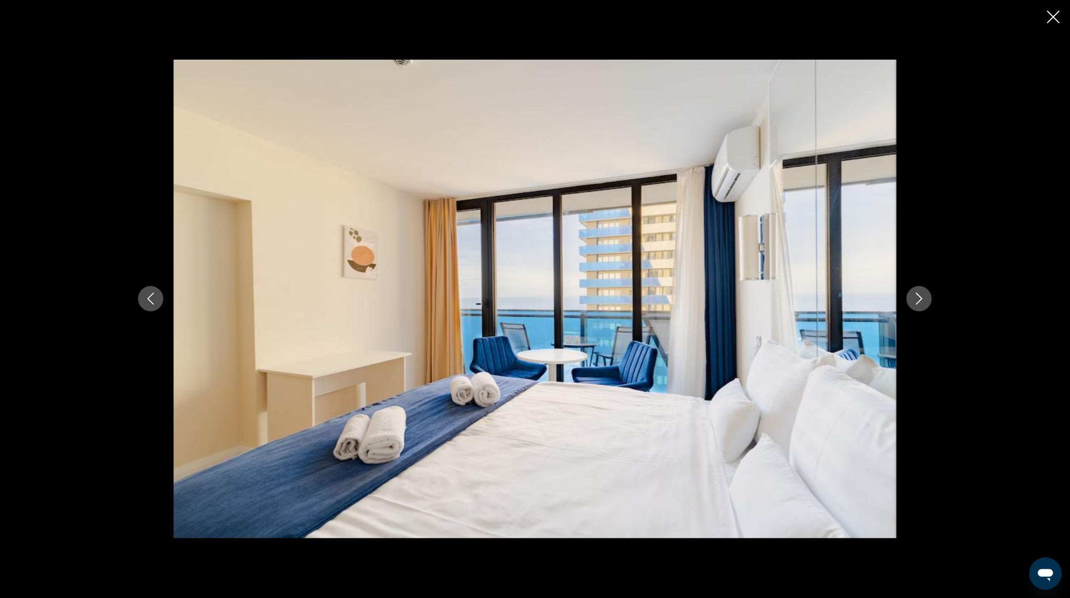
click at [922, 300] on icon "Next image" at bounding box center [920, 299] width 7 height 12
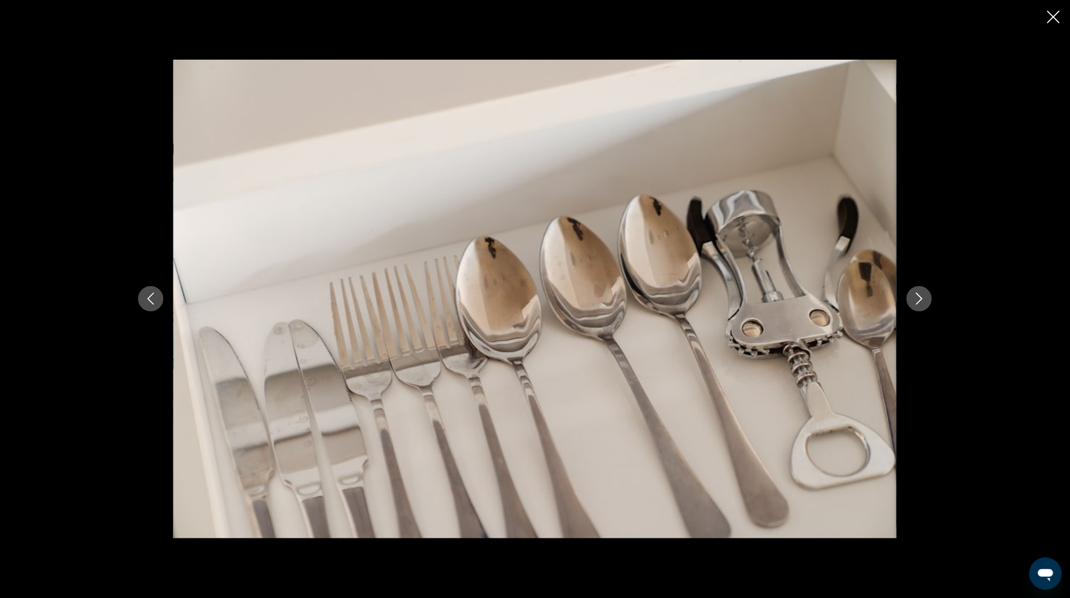
click at [922, 300] on icon "Next image" at bounding box center [920, 299] width 7 height 12
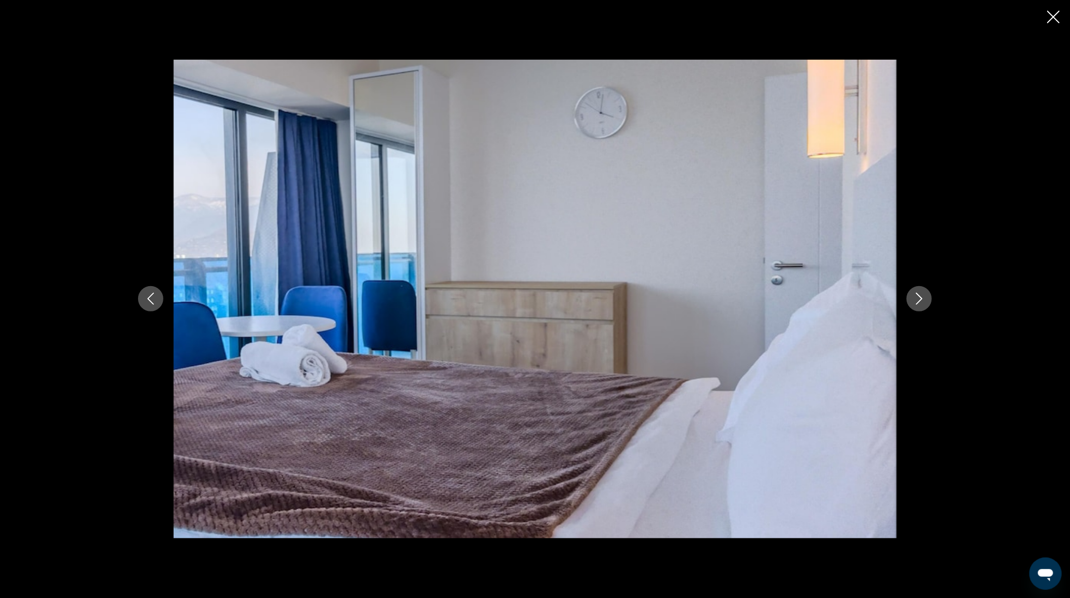
click at [922, 300] on icon "Next image" at bounding box center [920, 299] width 7 height 12
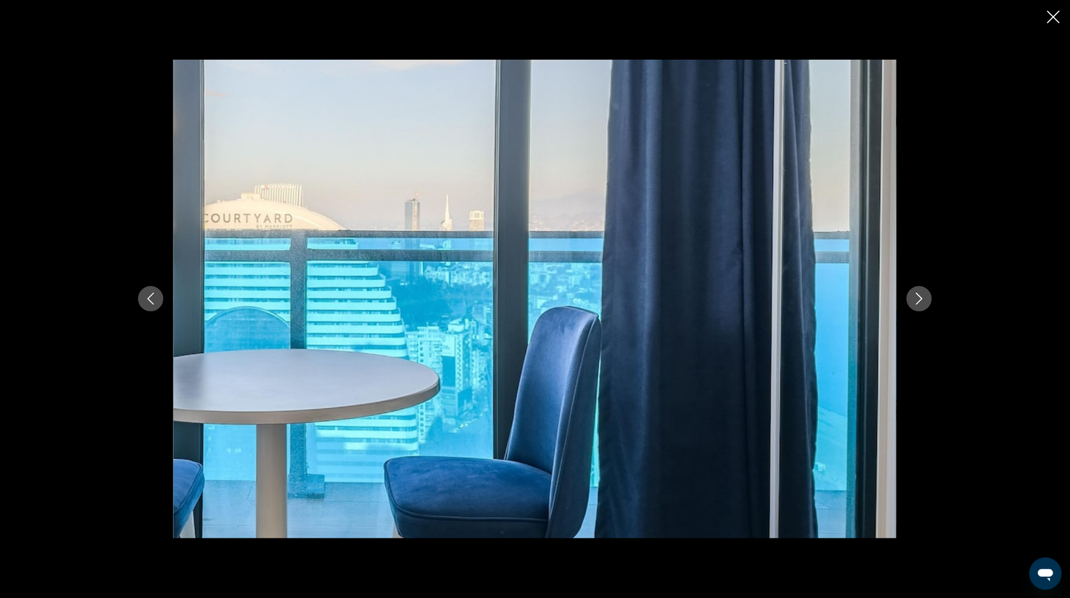
click at [922, 300] on icon "Next image" at bounding box center [920, 299] width 7 height 12
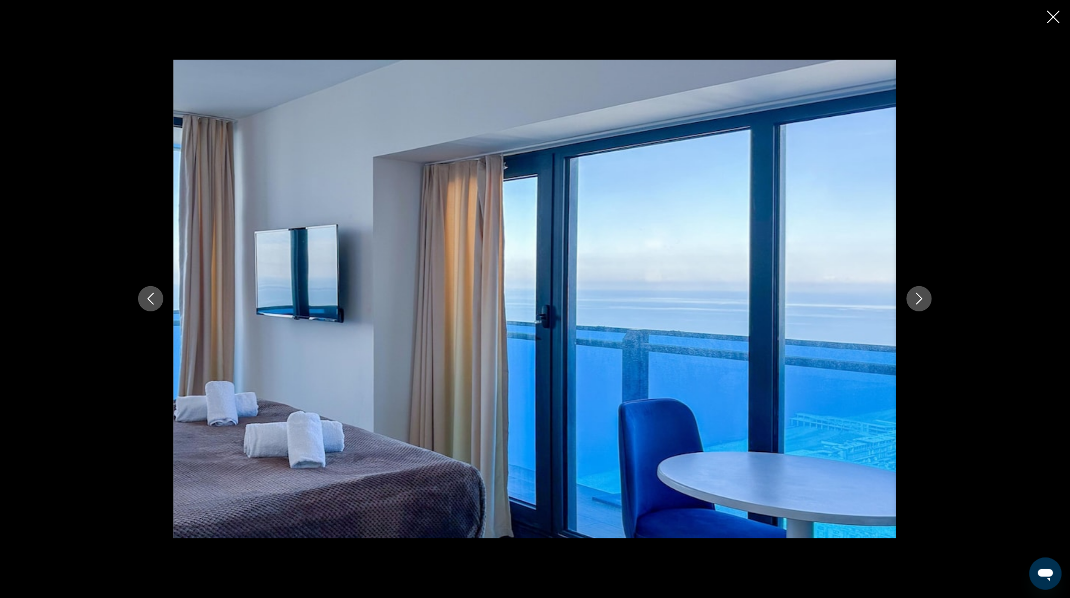
click at [1051, 13] on icon "Close slideshow" at bounding box center [1054, 17] width 13 height 13
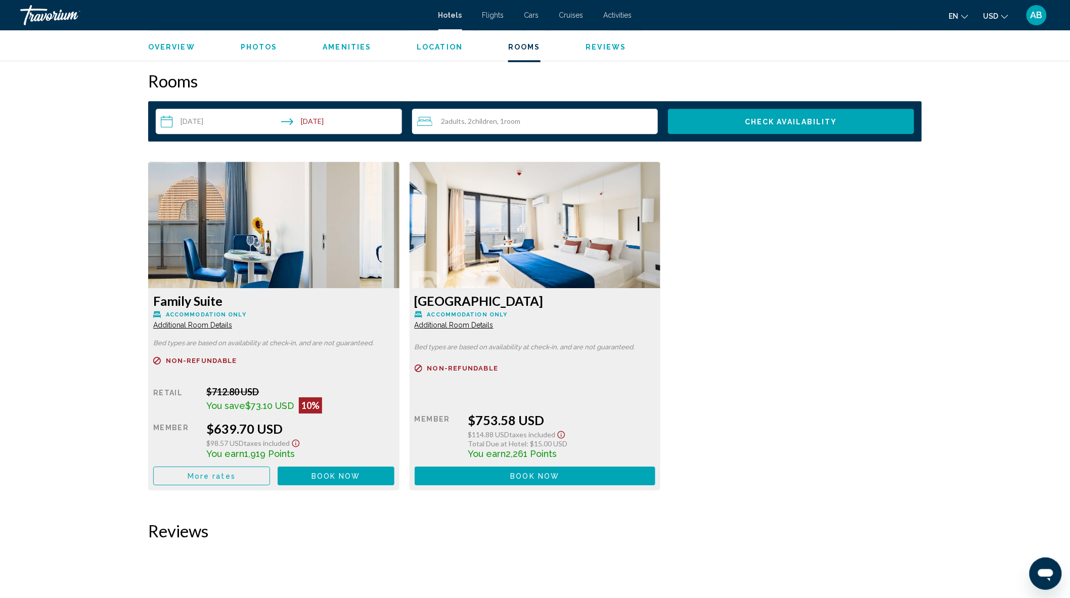
scroll to position [1236, 0]
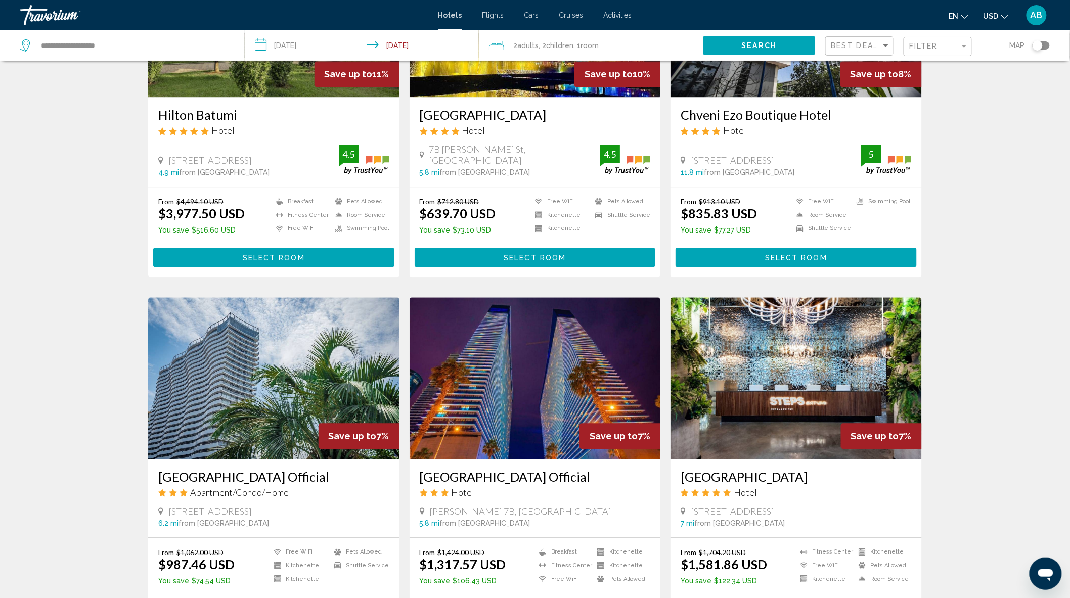
scroll to position [1099, 0]
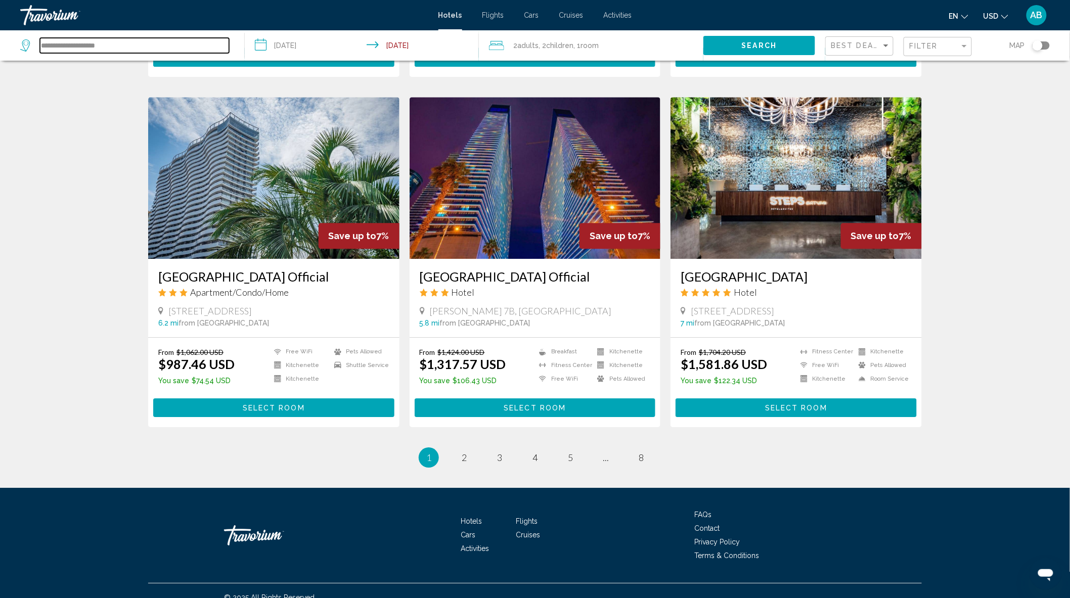
click at [117, 44] on input "**********" at bounding box center [134, 45] width 189 height 15
type input "*"
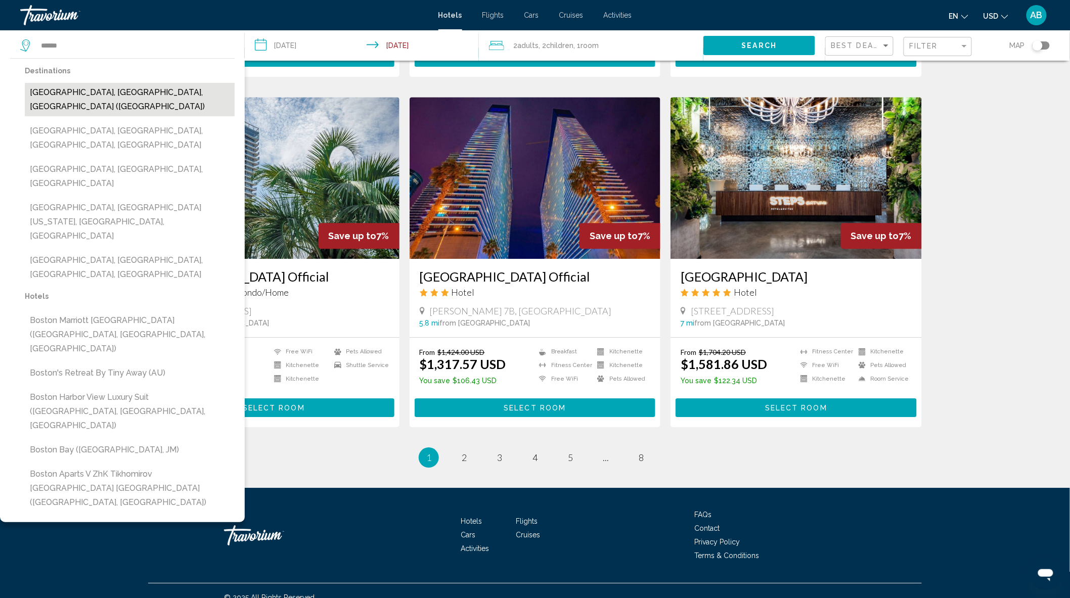
click at [101, 92] on button "[GEOGRAPHIC_DATA], [GEOGRAPHIC_DATA], [GEOGRAPHIC_DATA] ([GEOGRAPHIC_DATA])" at bounding box center [130, 99] width 210 height 33
type input "**********"
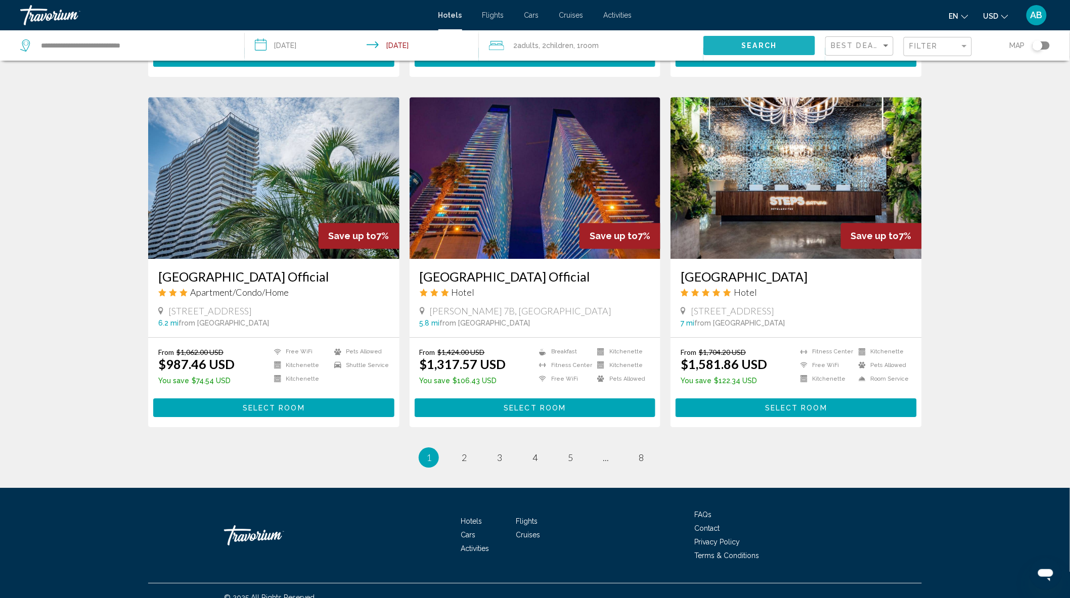
click at [760, 42] on span "Search" at bounding box center [759, 46] width 35 height 8
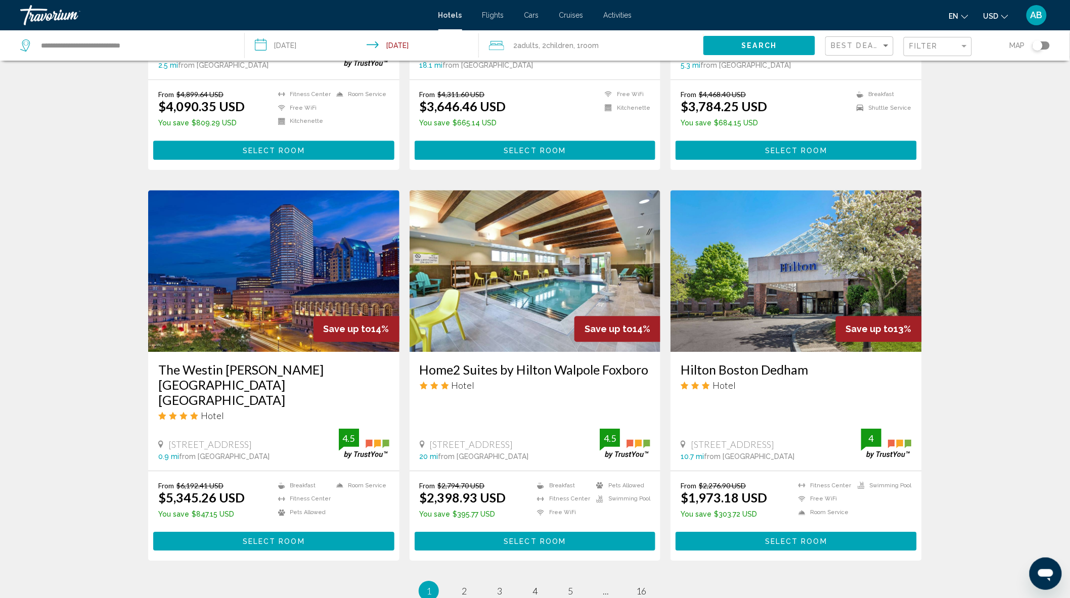
scroll to position [1068, 0]
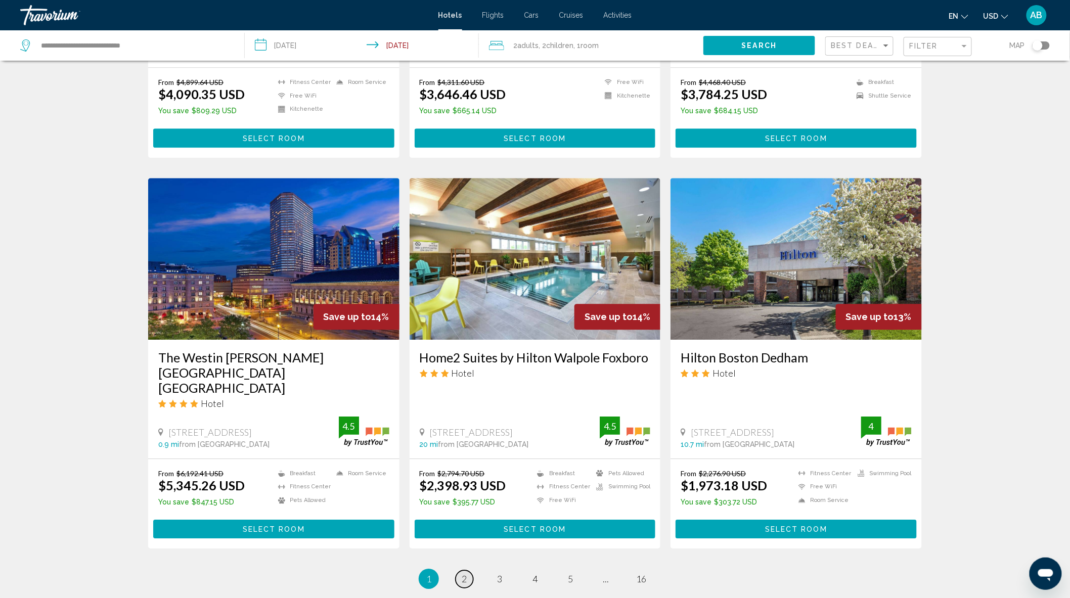
click at [467, 571] on link "page 2" at bounding box center [465, 580] width 18 height 18
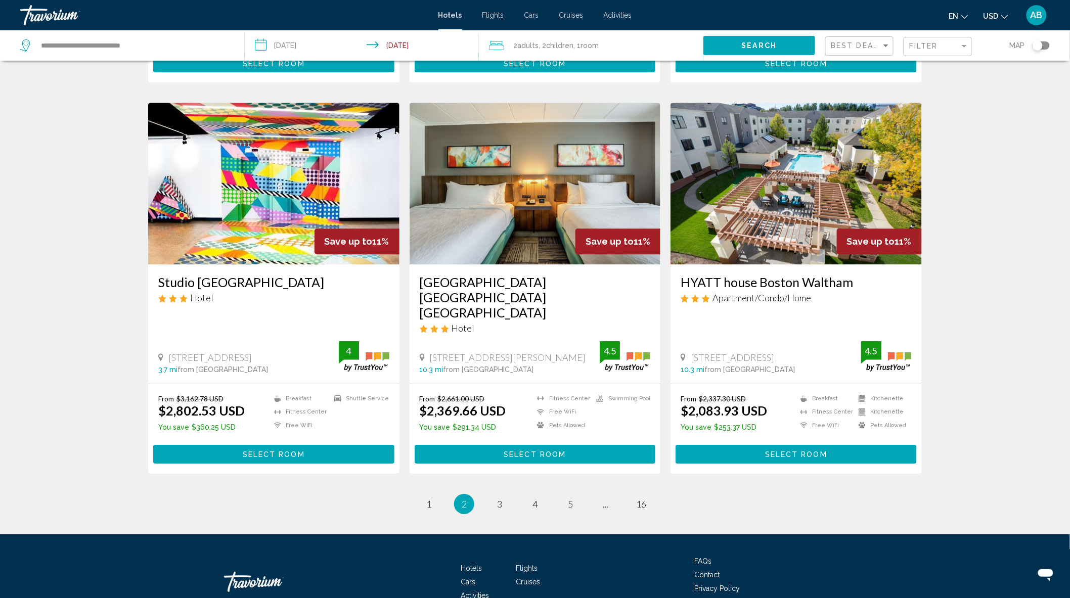
scroll to position [1124, 0]
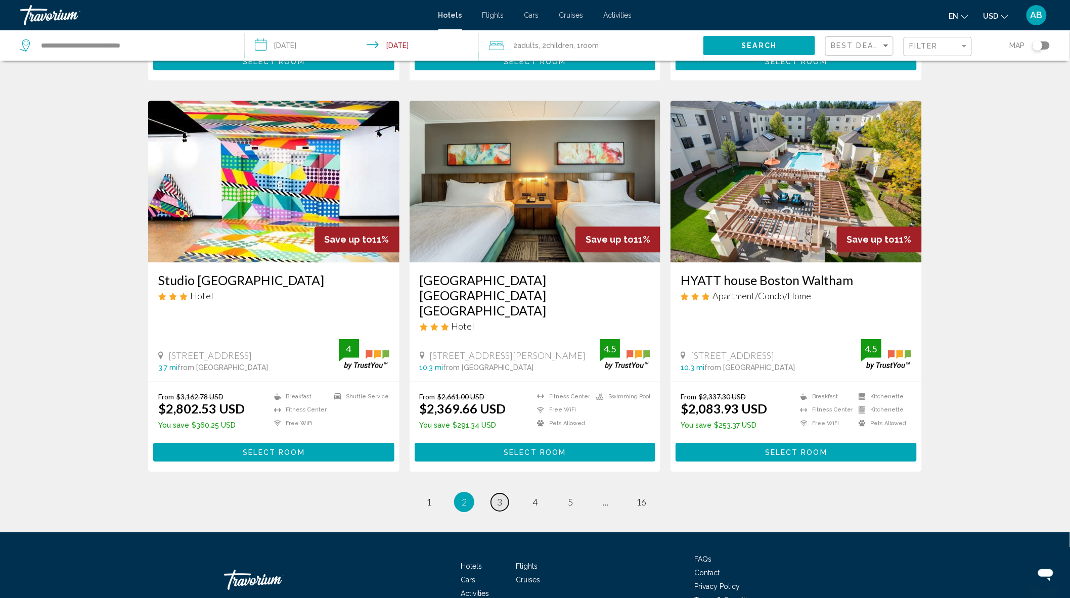
click at [500, 497] on span "3" at bounding box center [499, 502] width 5 height 11
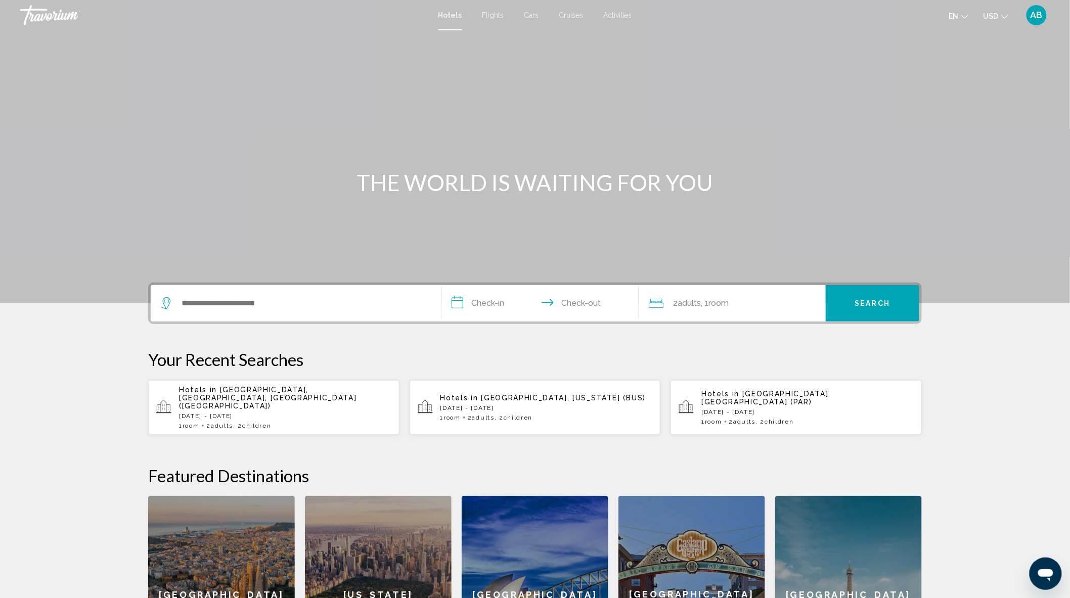
click at [615, 14] on span "Activities" at bounding box center [618, 15] width 28 height 8
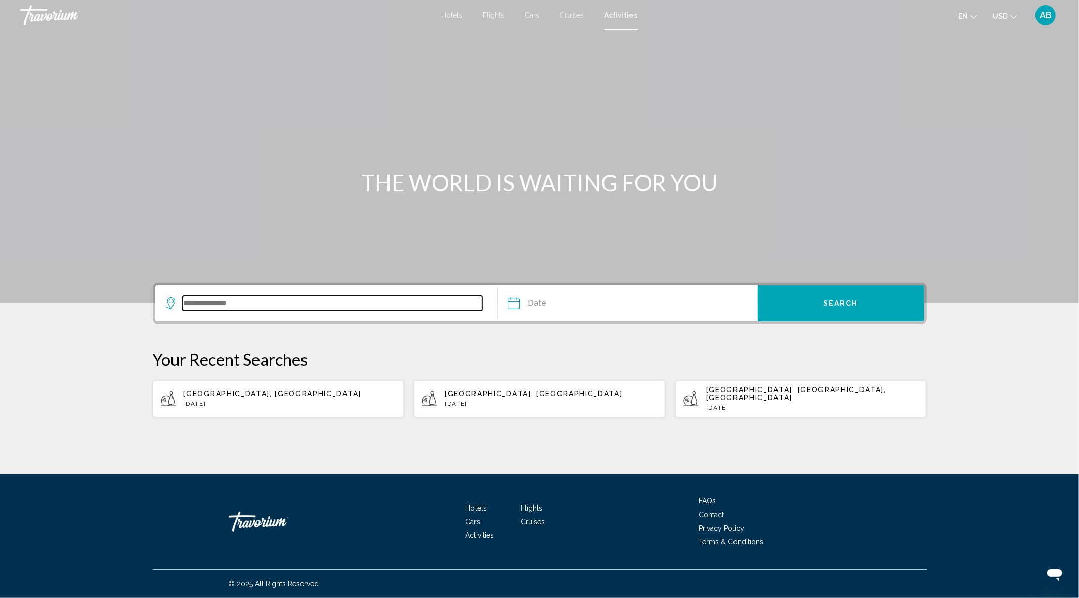
click at [247, 310] on input "Search widget" at bounding box center [333, 303] width 300 height 15
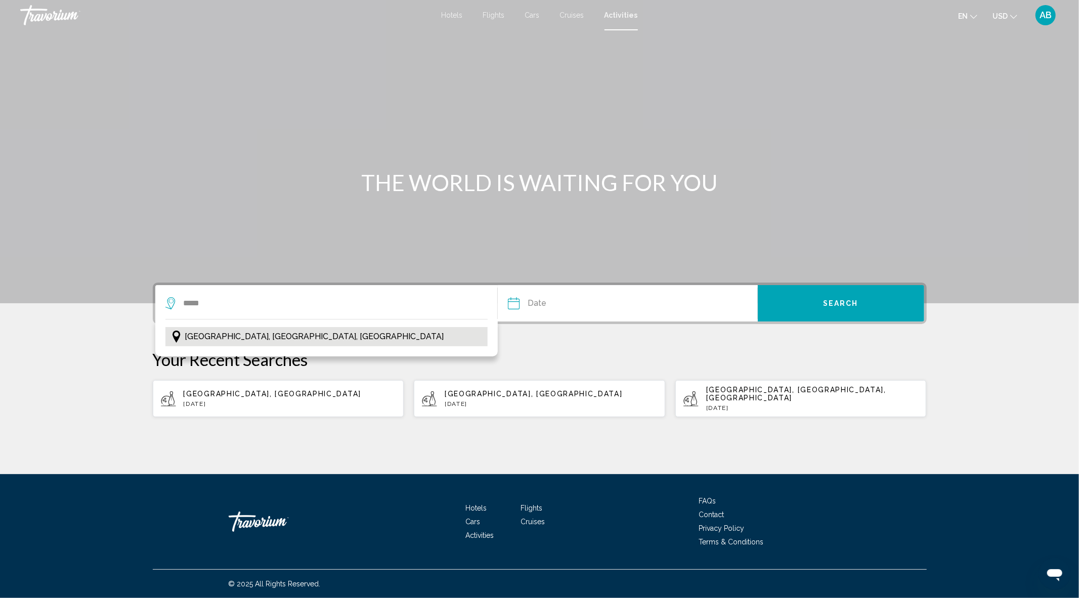
click at [275, 335] on span "Paris, Île-de-France, France" at bounding box center [314, 337] width 259 height 14
type input "**********"
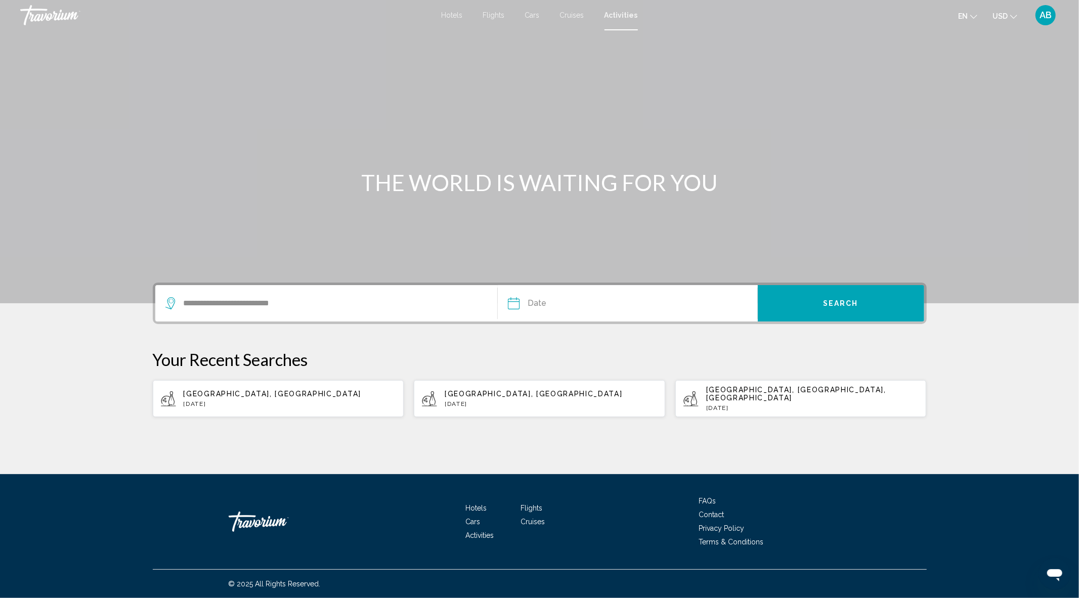
click at [611, 311] on input "Date" at bounding box center [569, 304] width 128 height 39
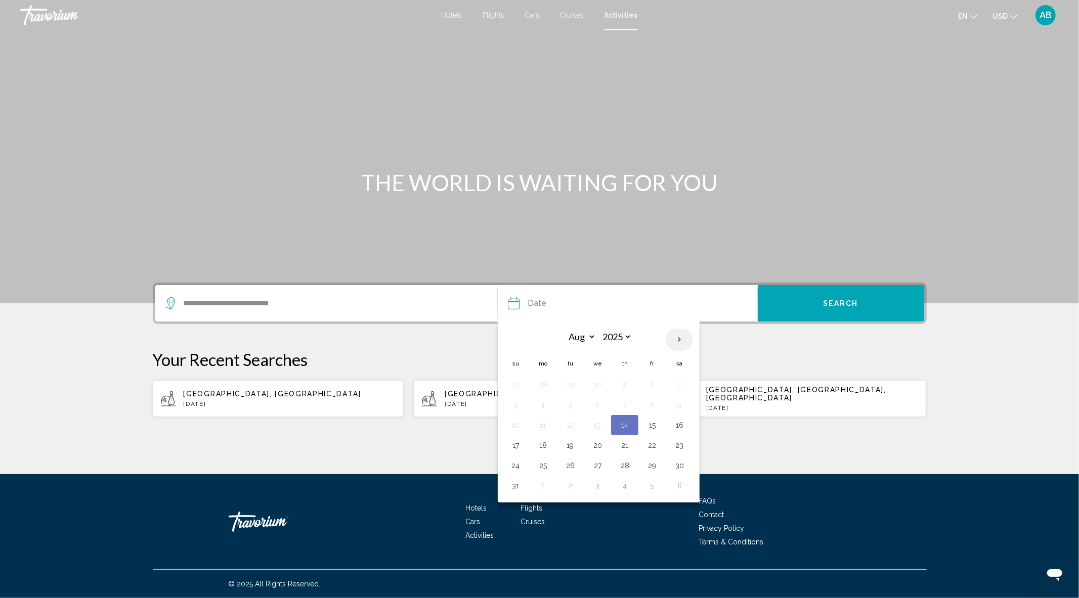
click at [681, 340] on th "Next month" at bounding box center [679, 340] width 27 height 22
select select "*"
click at [598, 443] on button "24" at bounding box center [597, 446] width 16 height 14
type input "**********"
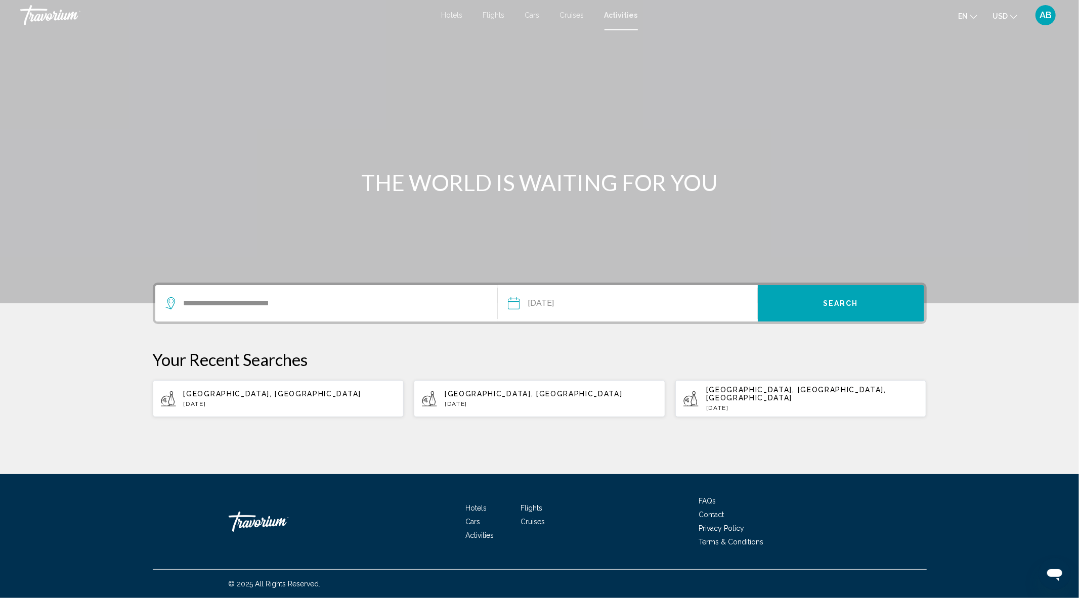
click at [846, 309] on button "Search" at bounding box center [841, 303] width 166 height 36
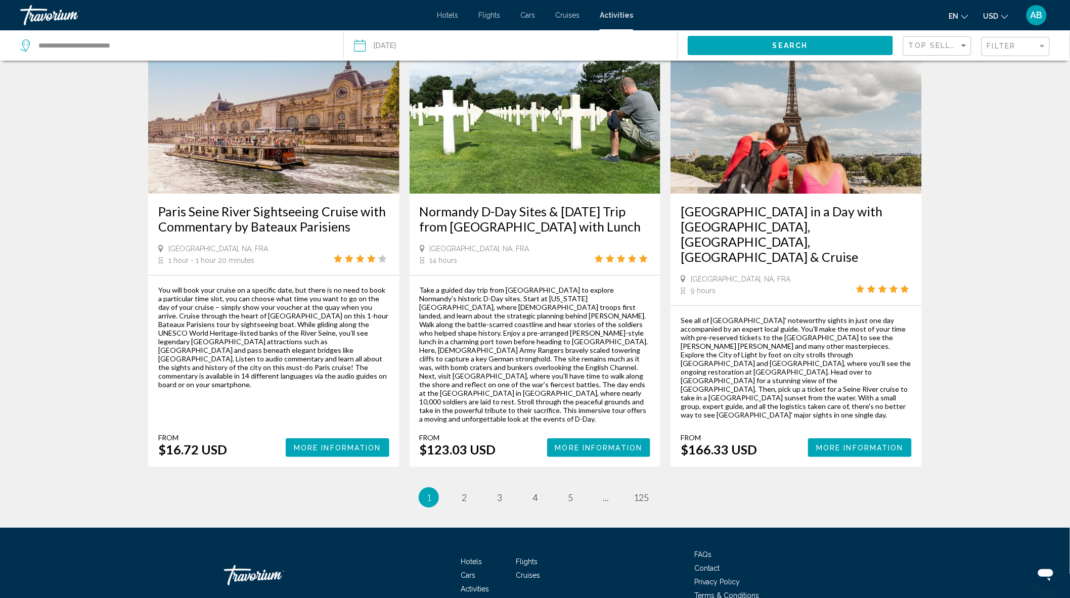
scroll to position [1356, 0]
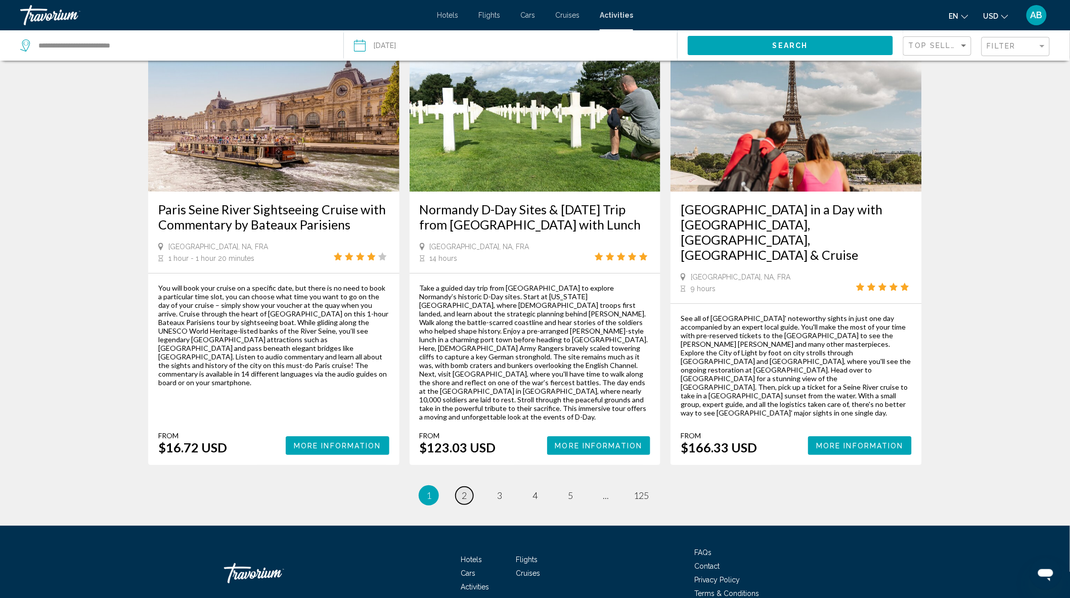
click at [465, 490] on span "2" at bounding box center [464, 495] width 5 height 11
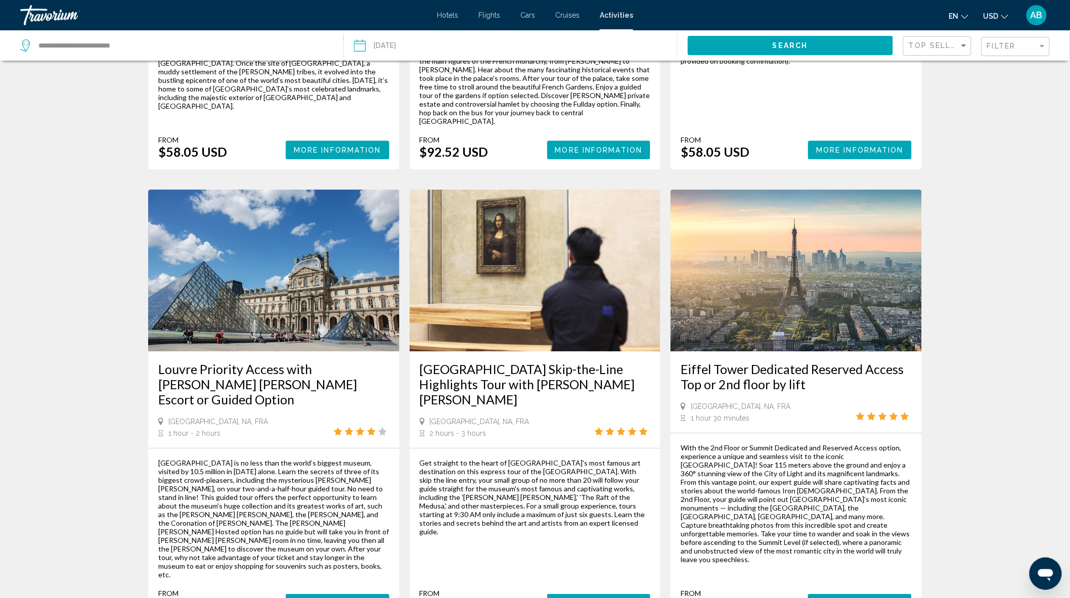
scroll to position [1373, 0]
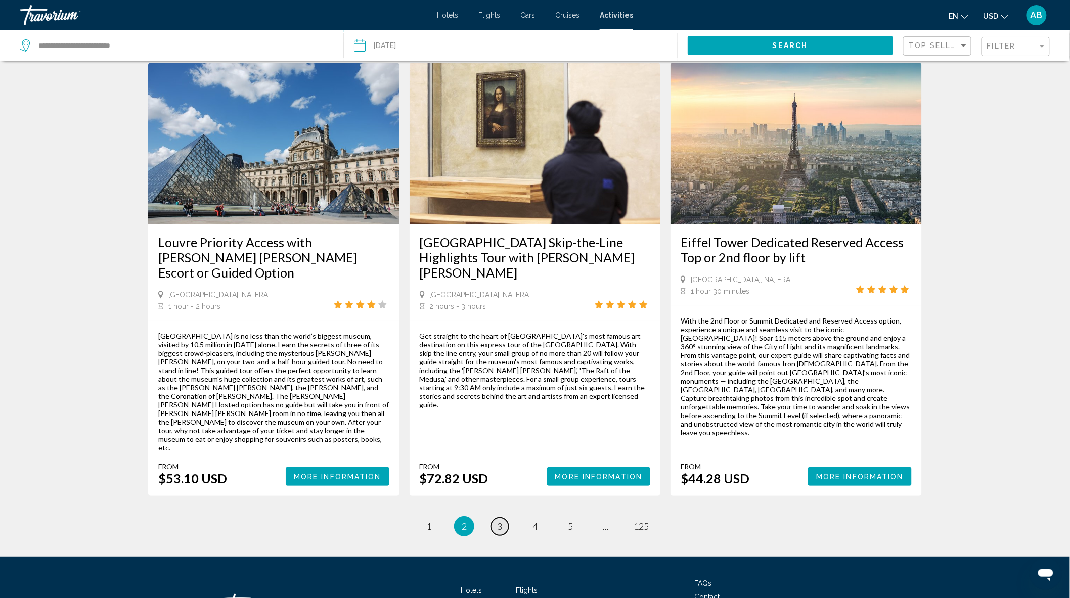
click at [497, 521] on span "3" at bounding box center [499, 526] width 5 height 11
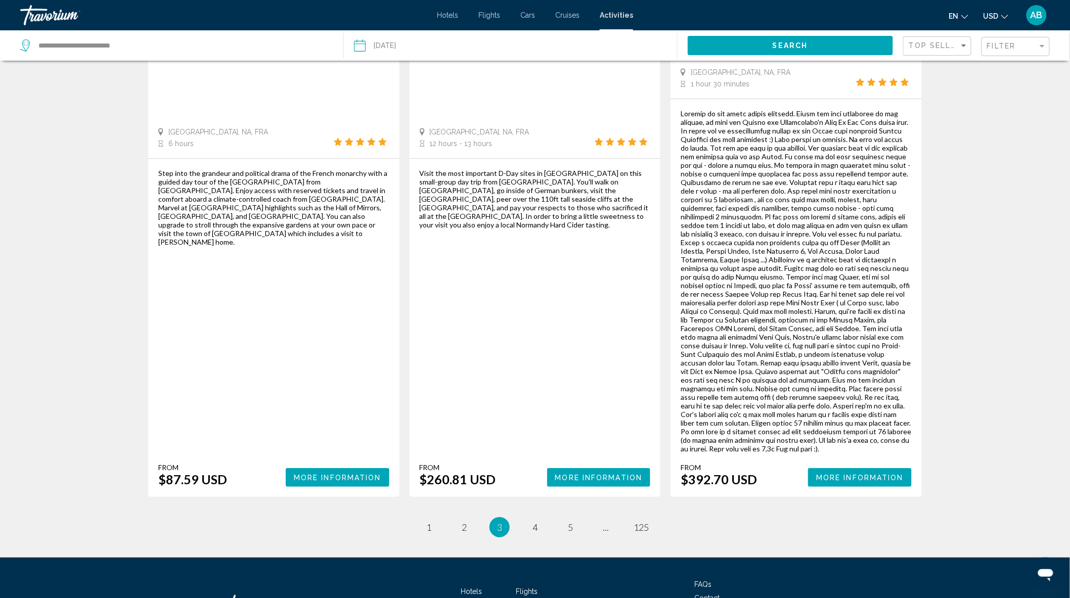
scroll to position [1562, 0]
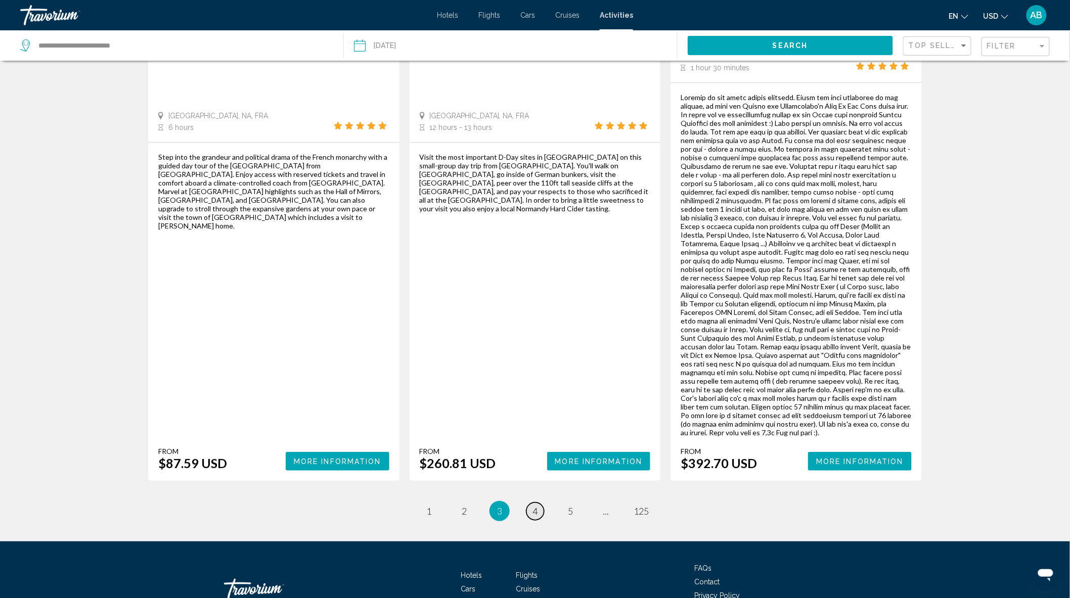
click at [539, 503] on link "page 4" at bounding box center [536, 512] width 18 height 18
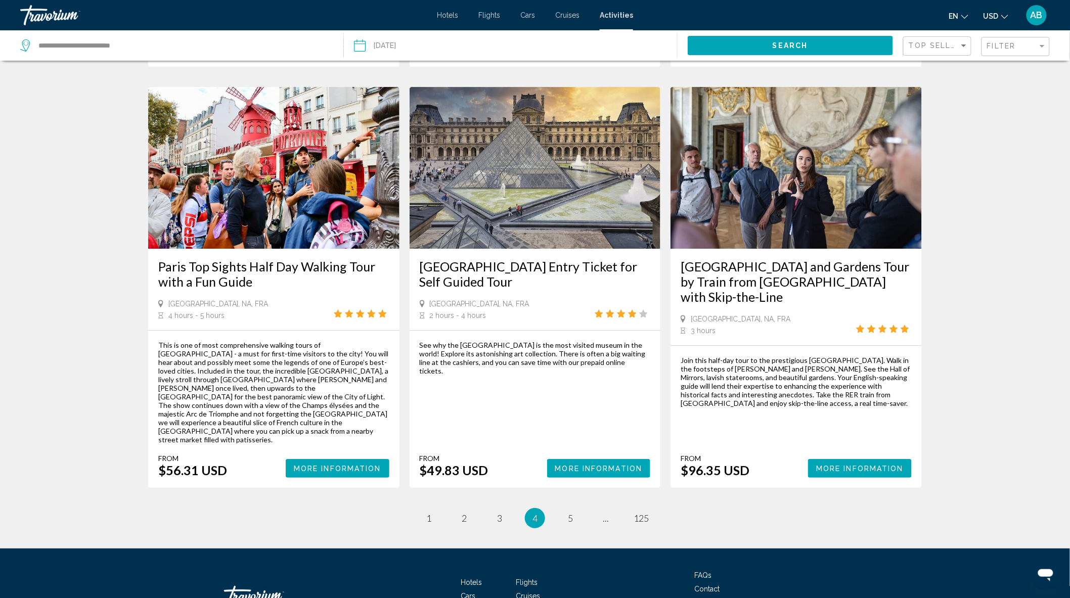
scroll to position [1364, 0]
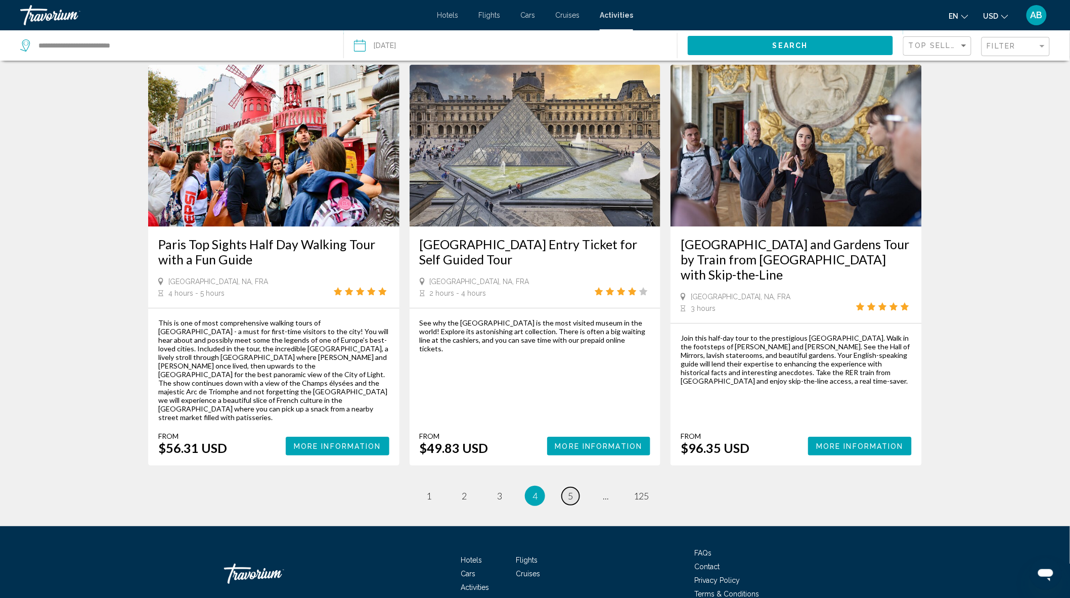
click at [569, 491] on span "5" at bounding box center [570, 496] width 5 height 11
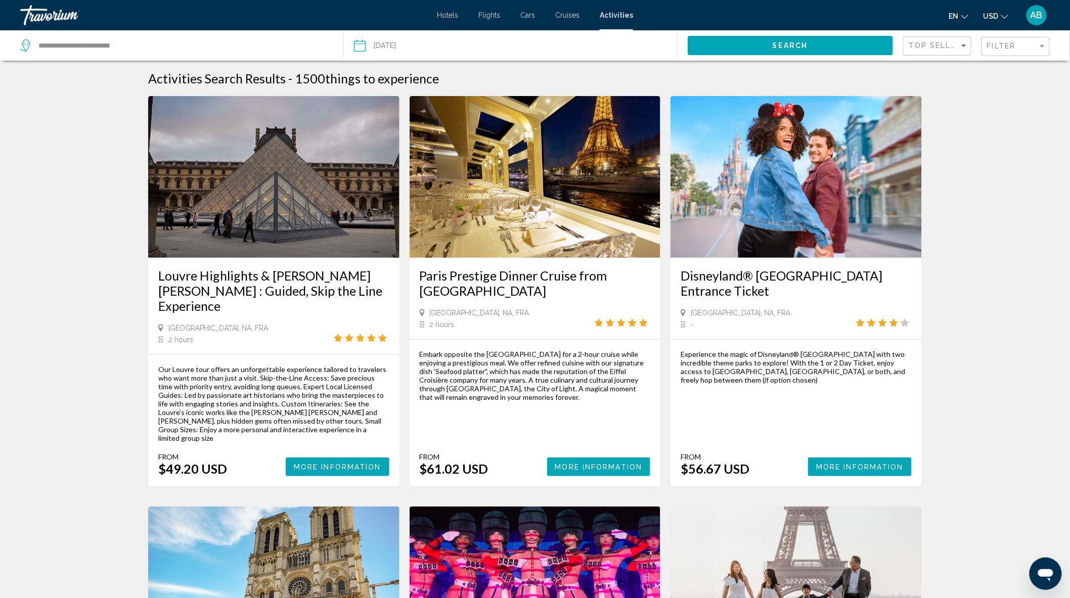
click at [877, 463] on span "More Information" at bounding box center [860, 467] width 88 height 8
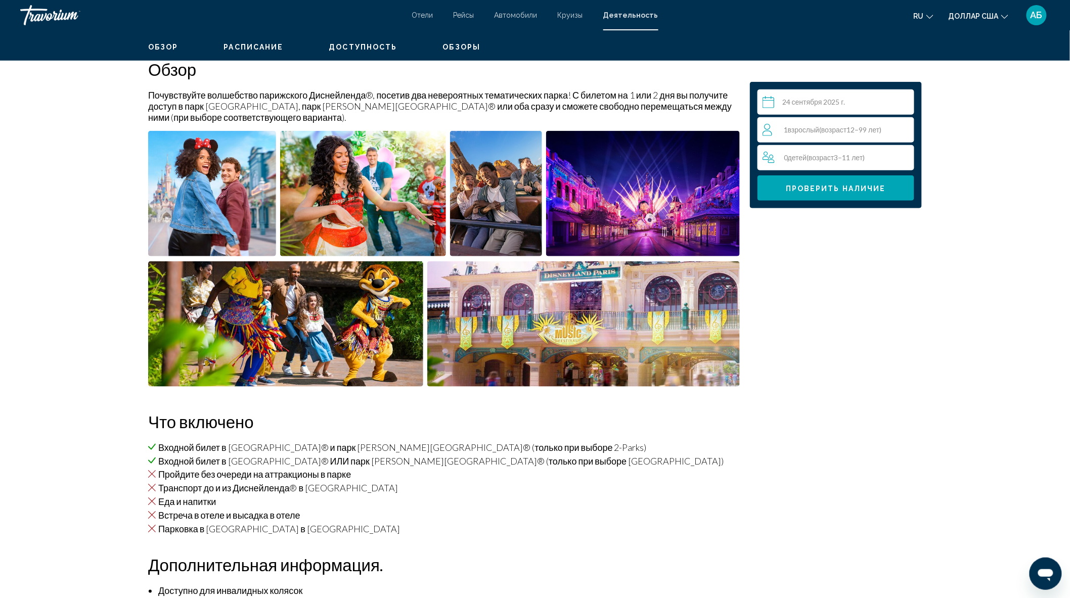
scroll to position [112, 0]
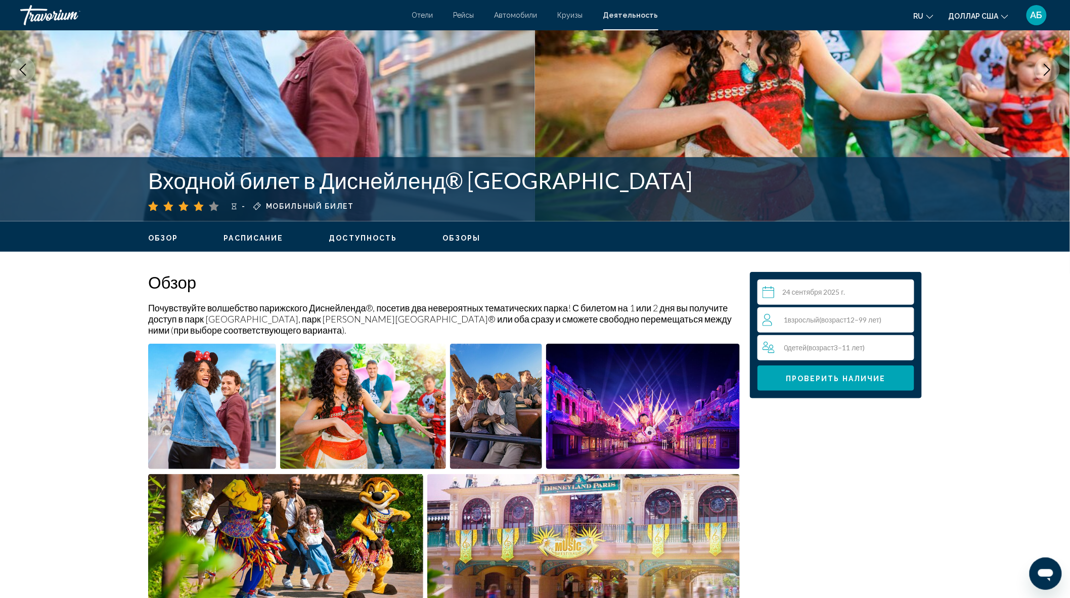
click at [802, 345] on font "детей" at bounding box center [797, 347] width 19 height 9
click at [900, 316] on icon "Increment adults" at bounding box center [904, 320] width 9 height 12
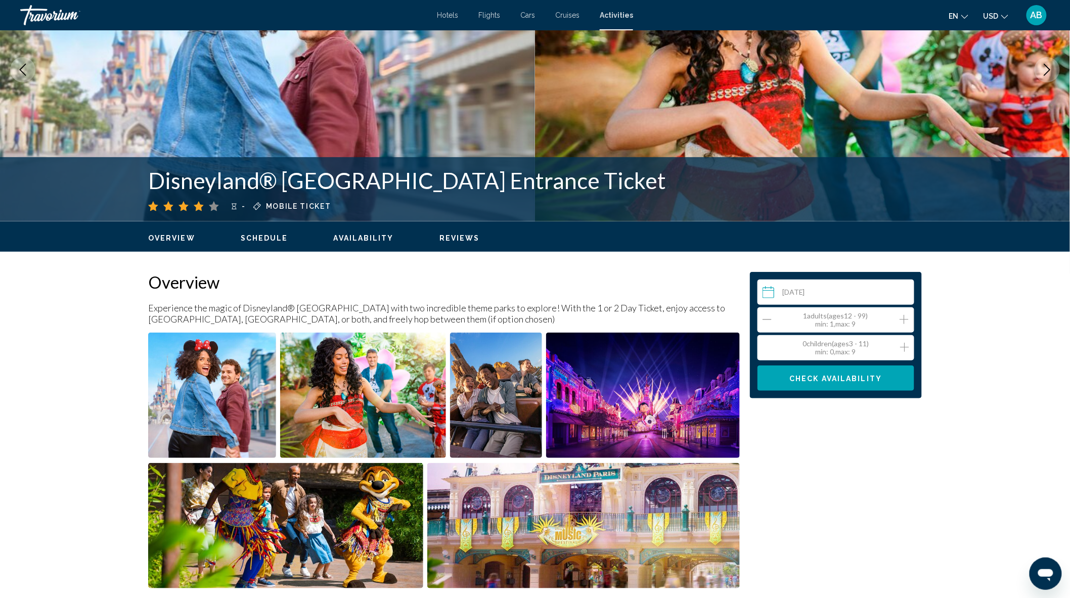
click at [903, 319] on icon "Increment adults" at bounding box center [904, 319] width 9 height 9
click at [903, 343] on icon "Increment children" at bounding box center [904, 347] width 9 height 12
click at [904, 348] on icon "Increment children" at bounding box center [904, 347] width 9 height 12
click at [766, 351] on icon "Decrement children" at bounding box center [767, 347] width 9 height 12
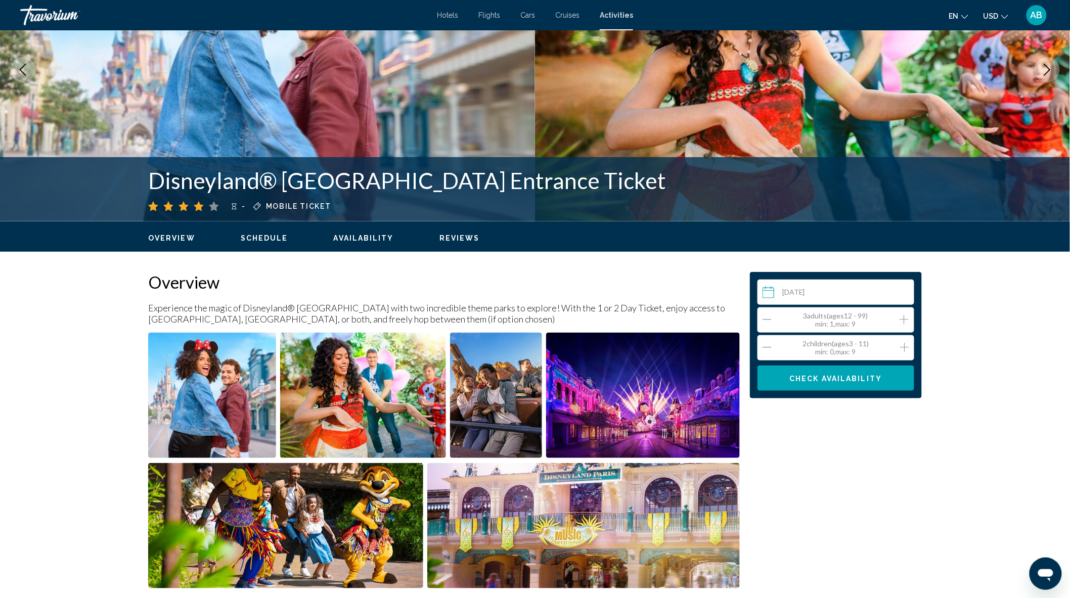
click at [768, 348] on icon "Decrement children" at bounding box center [767, 347] width 9 height 12
click at [819, 378] on span "Check Availability" at bounding box center [836, 379] width 93 height 8
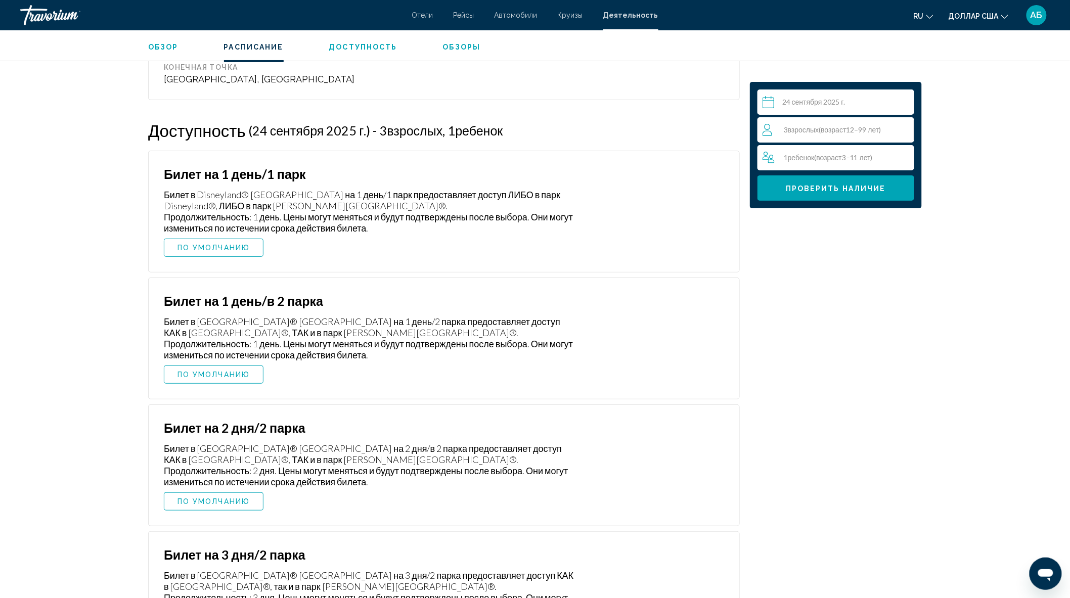
scroll to position [1646, 0]
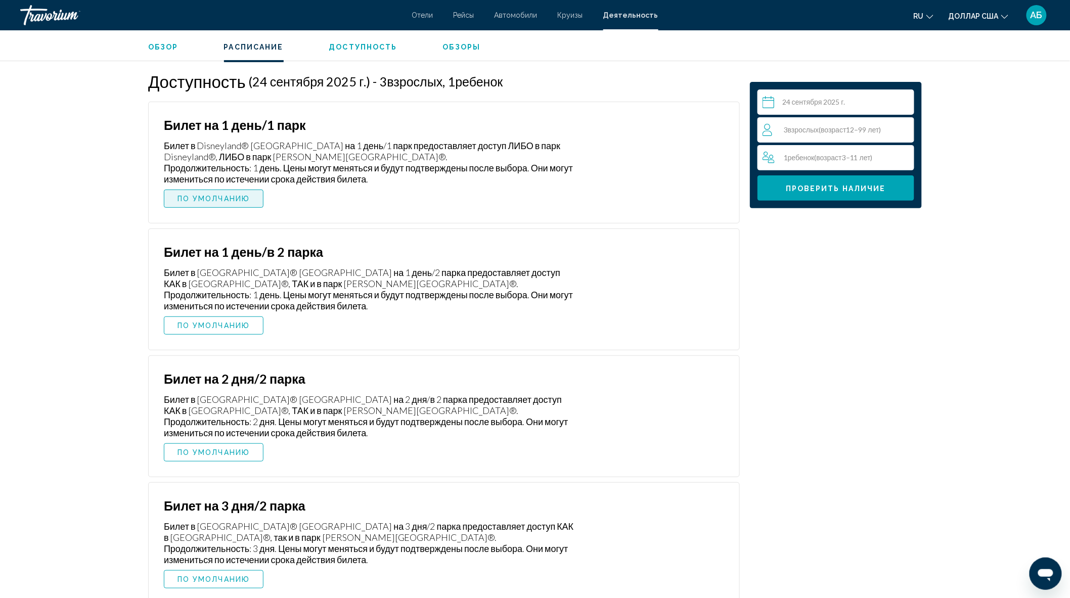
click at [225, 203] on font "ПО УМОЛЧАНИЮ" at bounding box center [214, 199] width 72 height 8
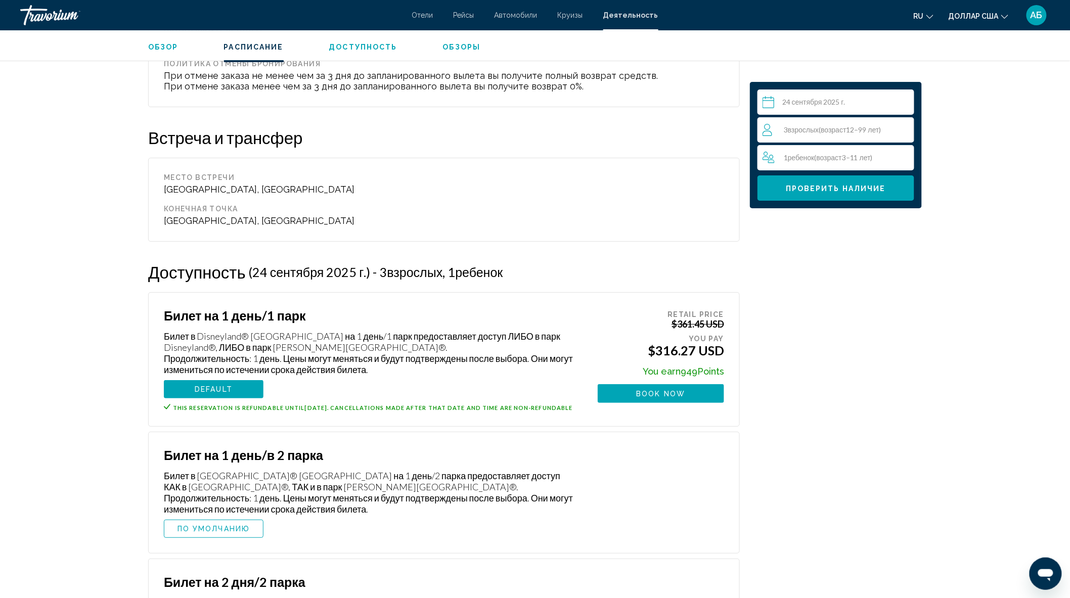
scroll to position [1420, 0]
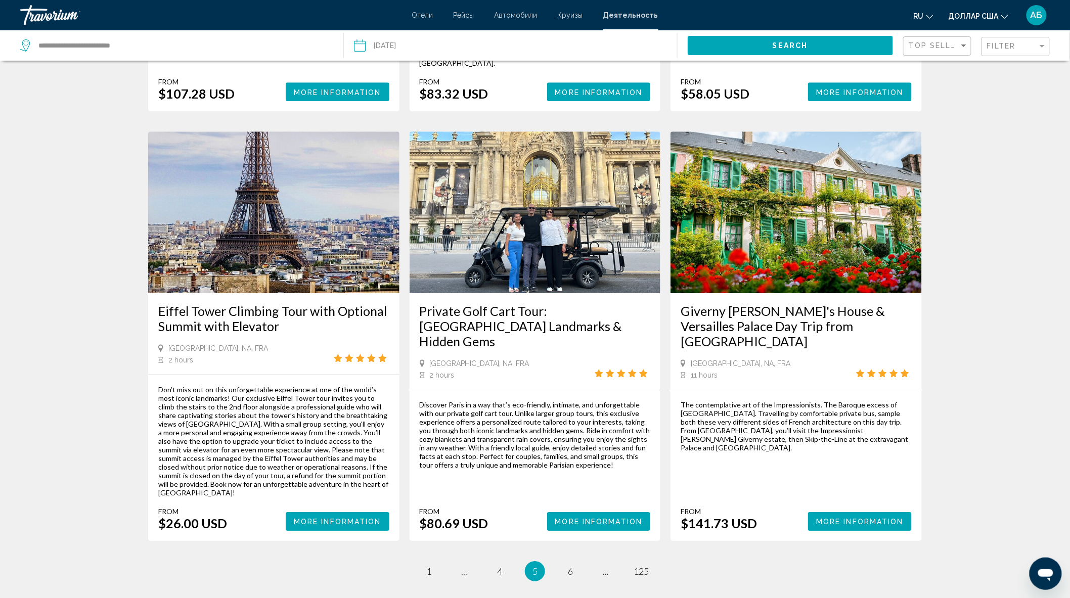
scroll to position [1287, 0]
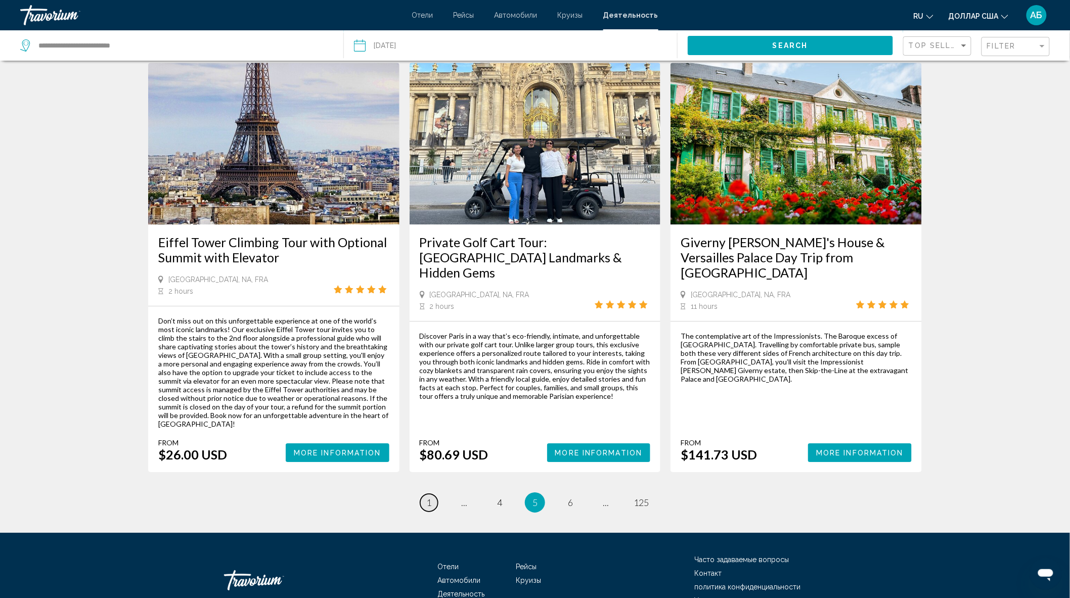
click at [427, 497] on span "1" at bounding box center [428, 502] width 5 height 11
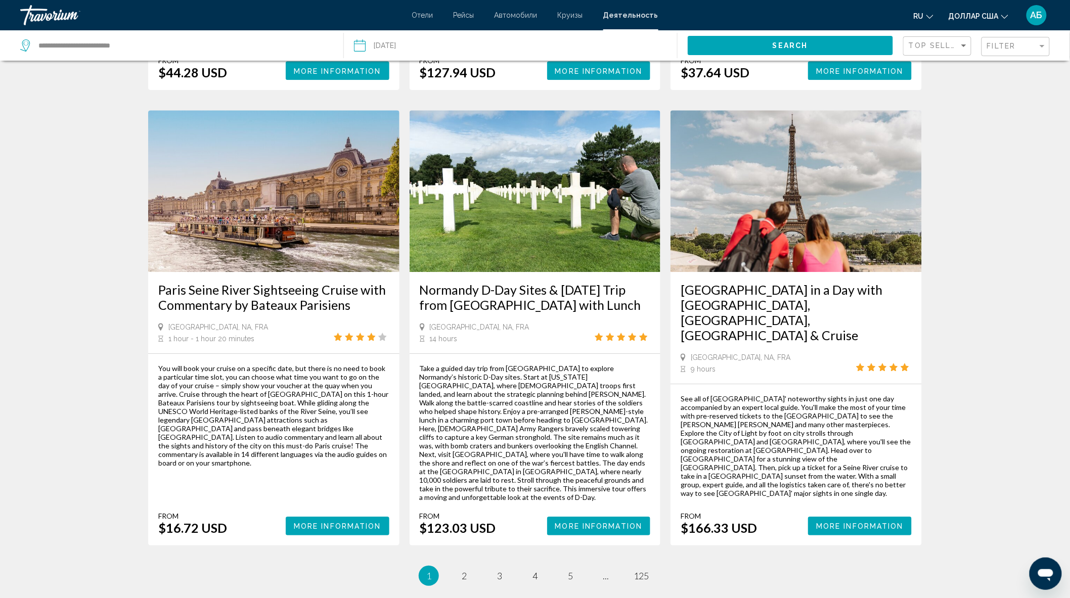
scroll to position [1356, 0]
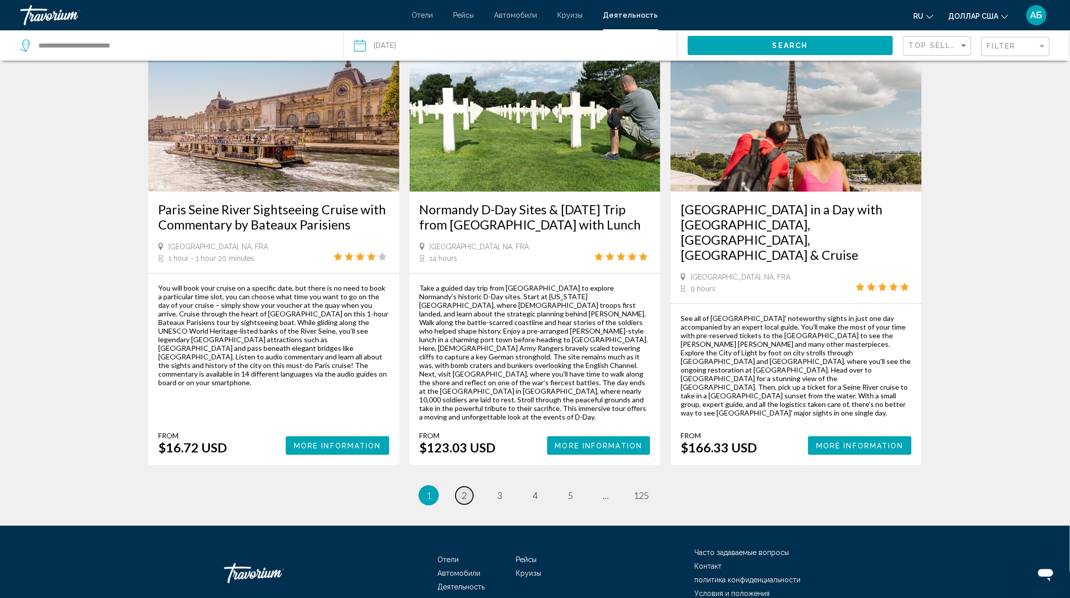
click at [464, 490] on span "2" at bounding box center [464, 495] width 5 height 11
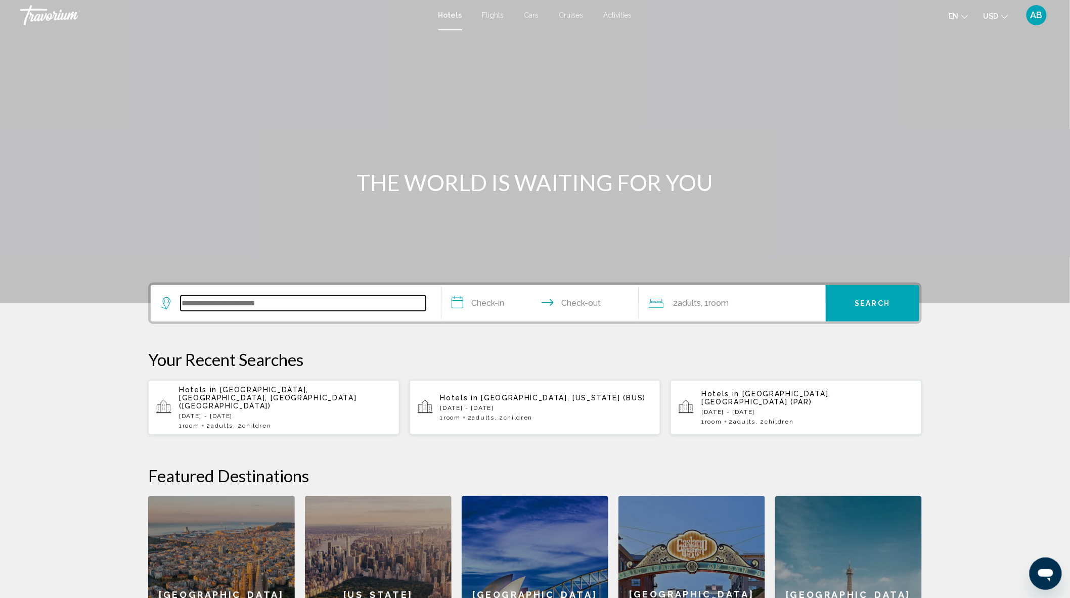
click at [265, 304] on input "Search widget" at bounding box center [303, 303] width 245 height 15
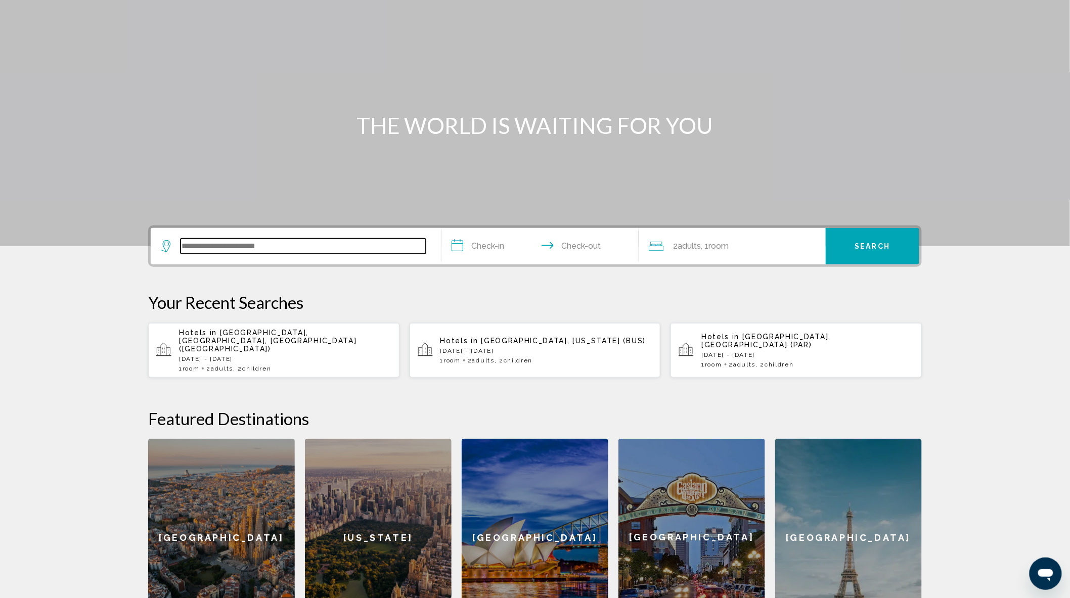
scroll to position [228, 0]
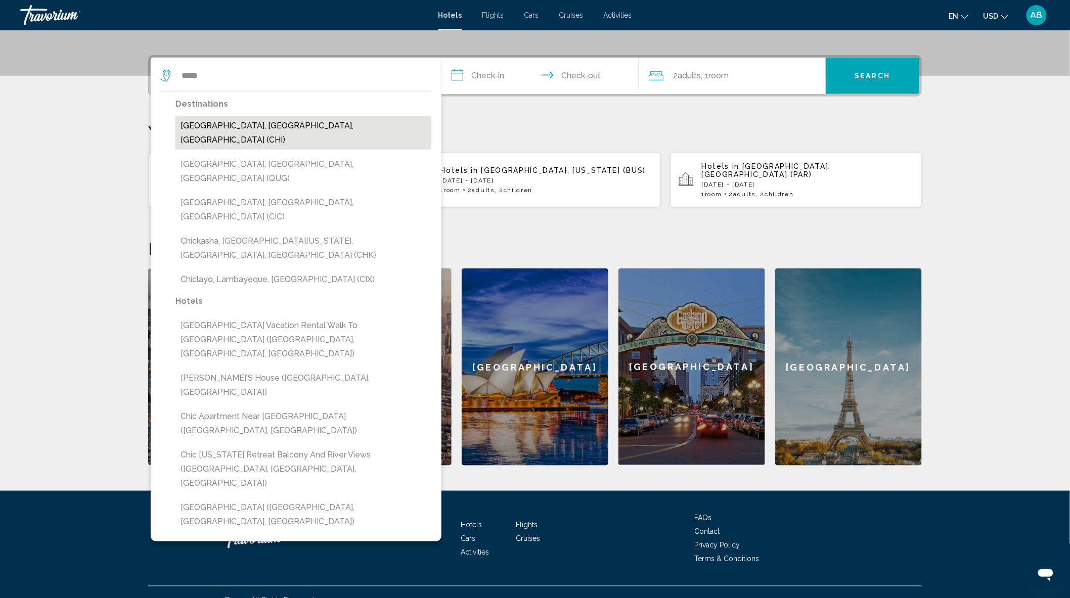
click at [264, 124] on button "[GEOGRAPHIC_DATA], [GEOGRAPHIC_DATA], [GEOGRAPHIC_DATA] (CHI)" at bounding box center [304, 132] width 256 height 33
type input "**********"
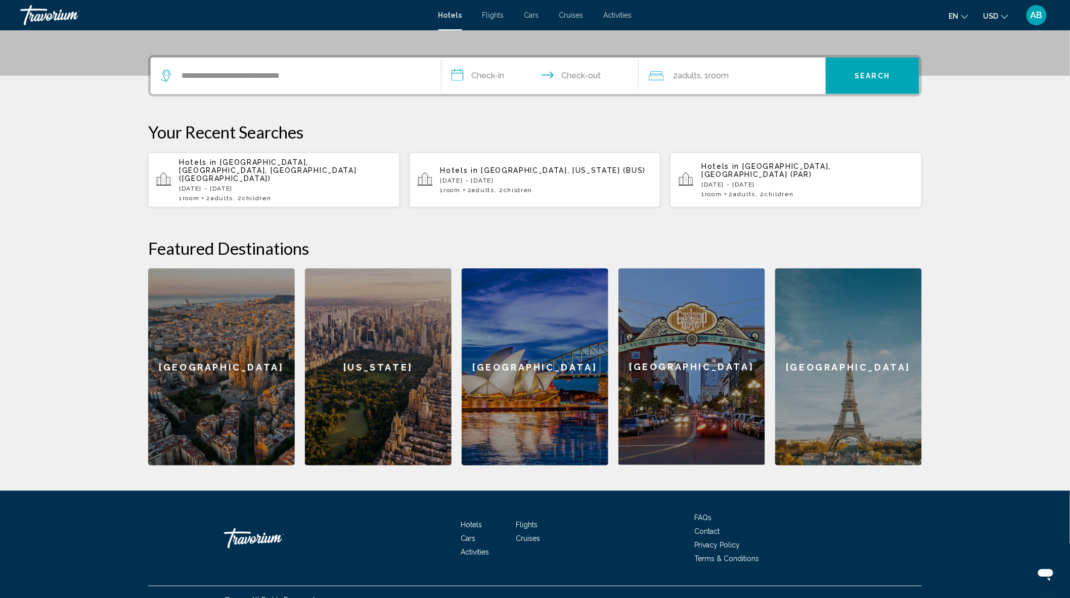
click at [482, 73] on input "**********" at bounding box center [542, 77] width 201 height 39
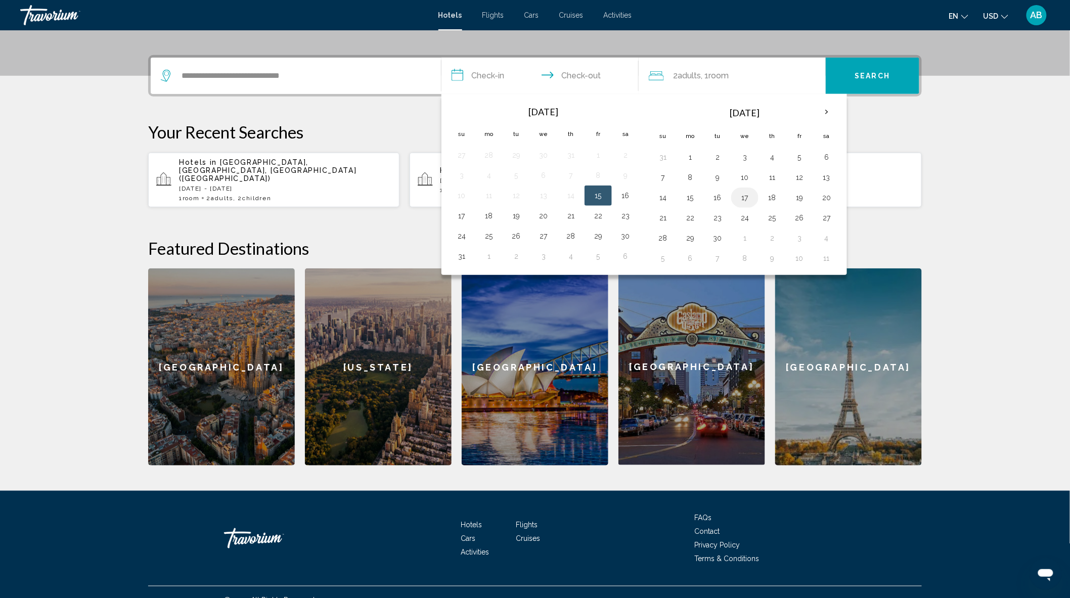
click at [747, 197] on button "17" at bounding box center [745, 198] width 16 height 14
click at [749, 216] on button "24" at bounding box center [745, 218] width 16 height 14
type input "**********"
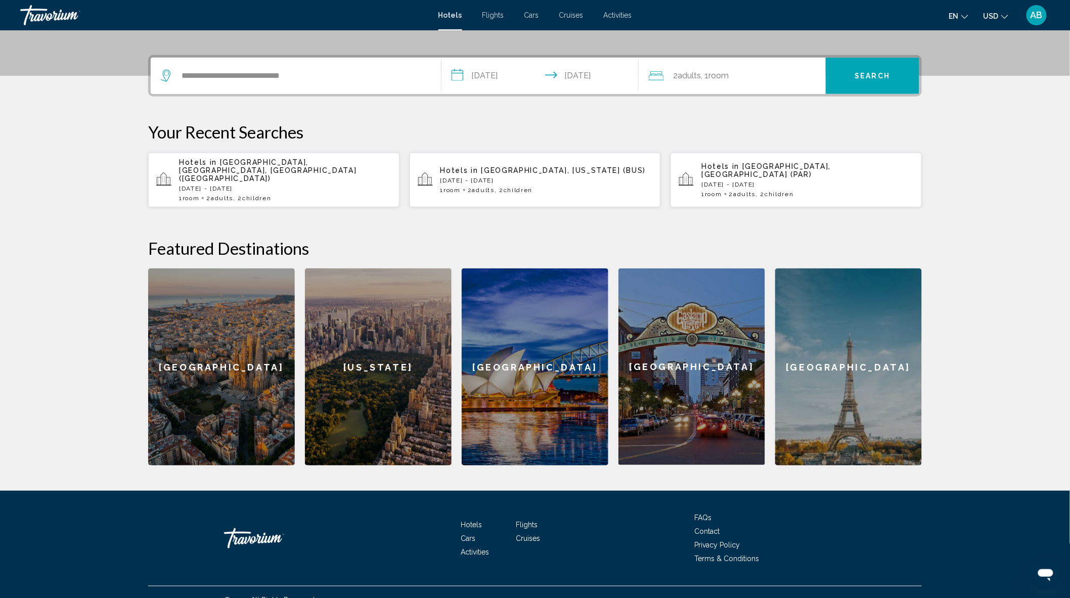
click at [699, 78] on span "Adults" at bounding box center [689, 76] width 23 height 10
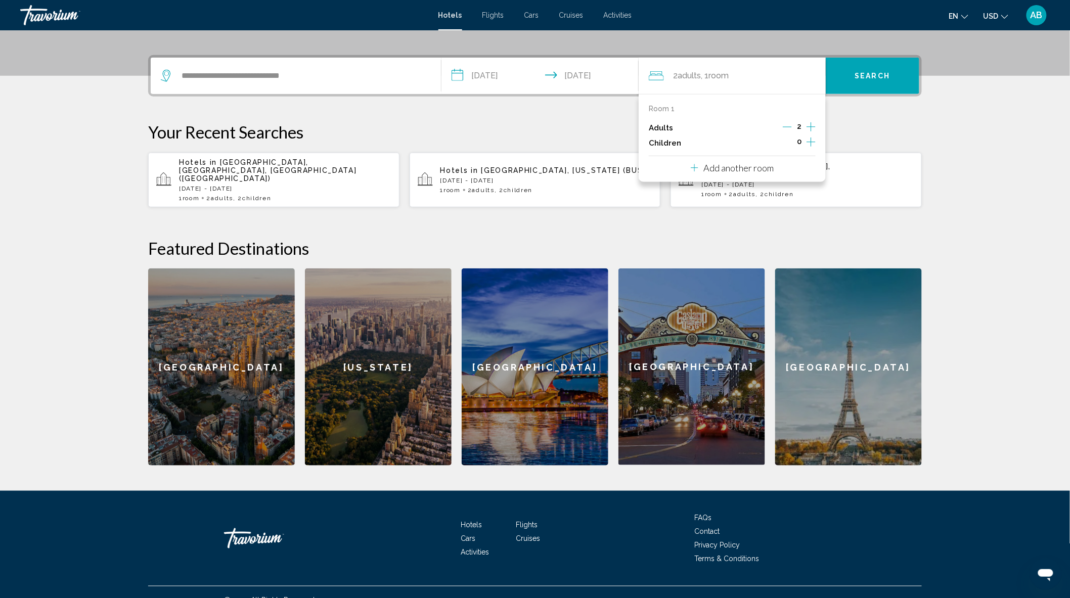
click at [810, 141] on icon "Increment children" at bounding box center [811, 142] width 9 height 12
click at [709, 174] on span "Travelers: 2 adults, 2 children" at bounding box center [684, 177] width 57 height 10
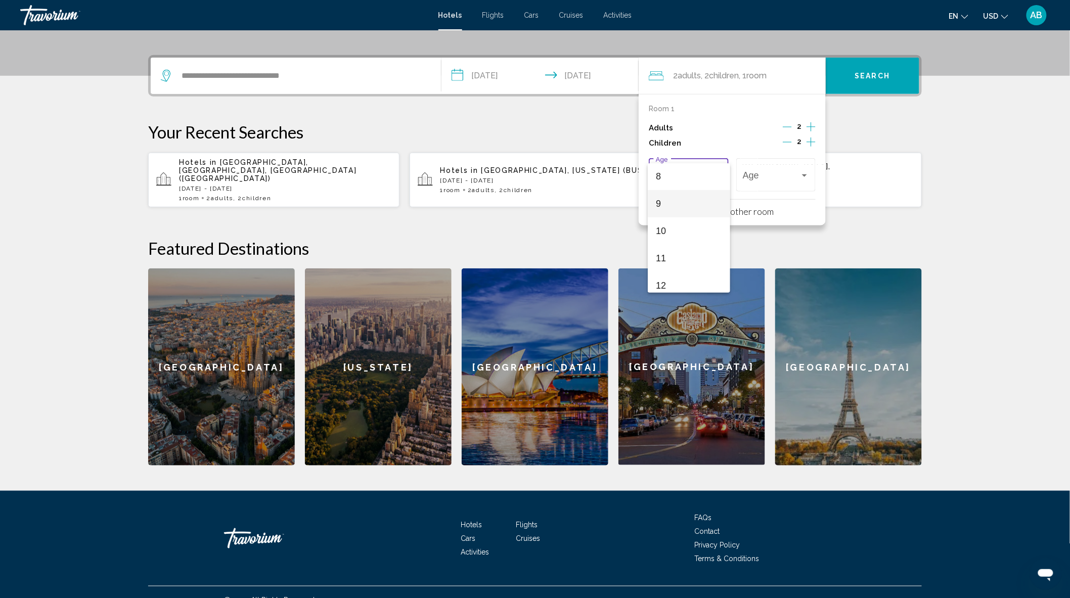
scroll to position [337, 0]
click at [672, 200] on span "13" at bounding box center [689, 195] width 66 height 27
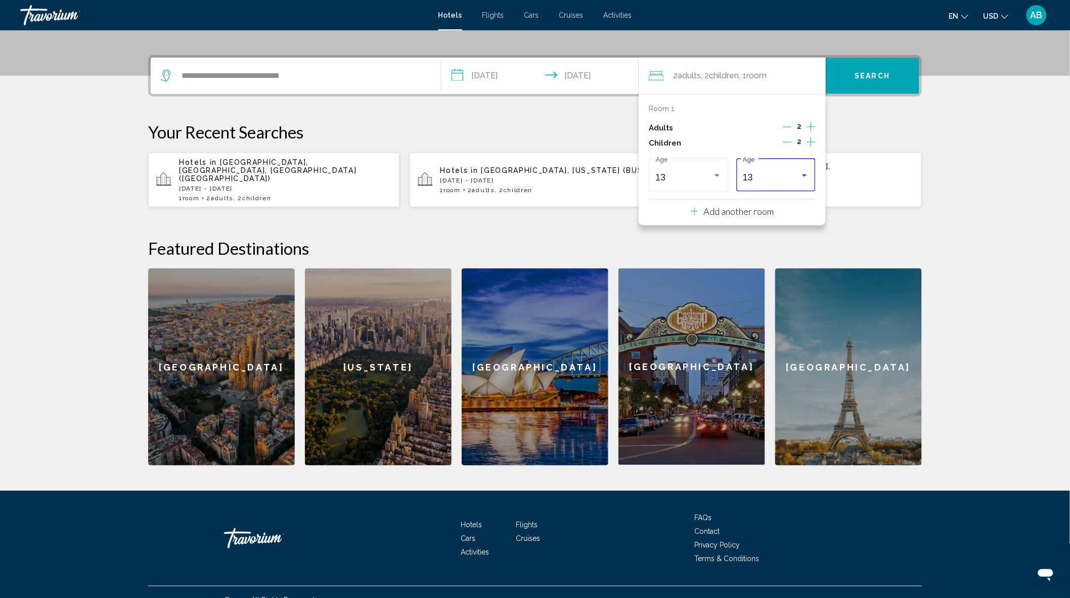
click at [786, 176] on div "13" at bounding box center [771, 177] width 57 height 10
click at [764, 183] on span "9" at bounding box center [777, 180] width 66 height 27
click at [862, 80] on button "Search" at bounding box center [873, 76] width 94 height 36
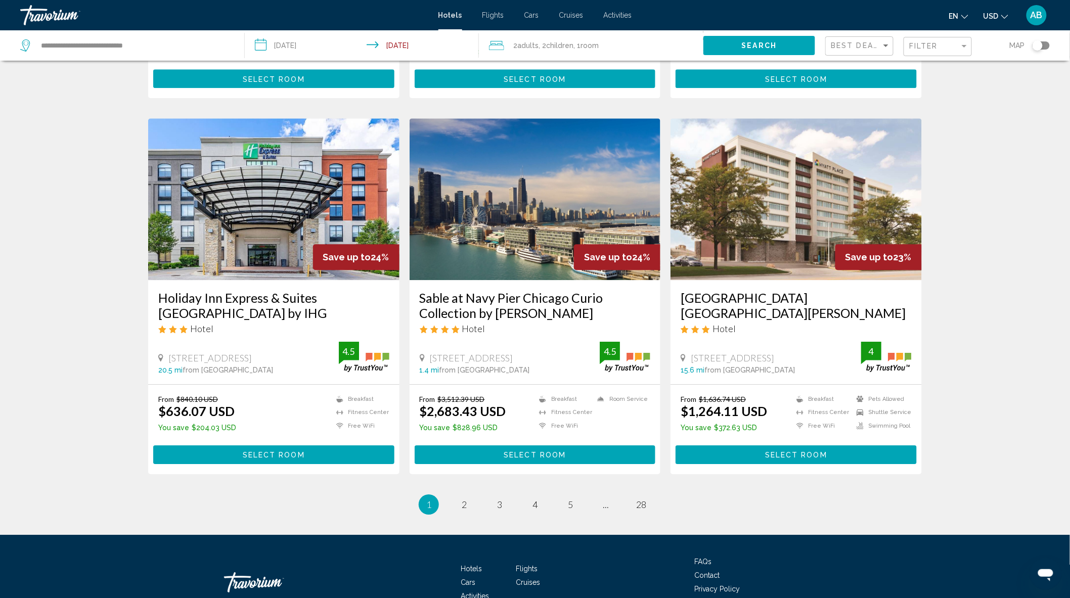
scroll to position [1124, 0]
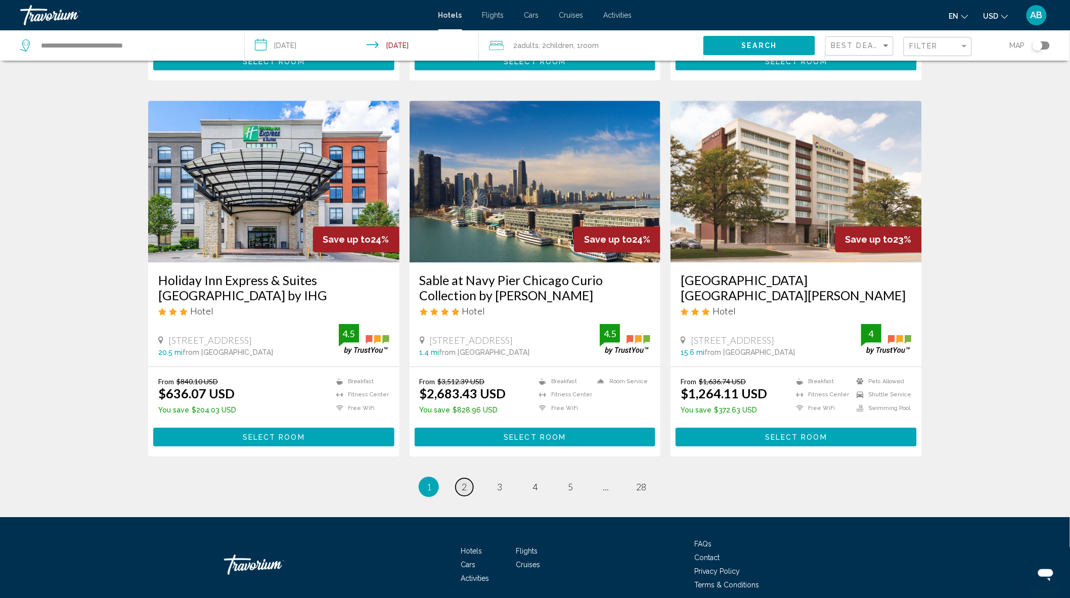
click at [463, 487] on span "2" at bounding box center [464, 487] width 5 height 11
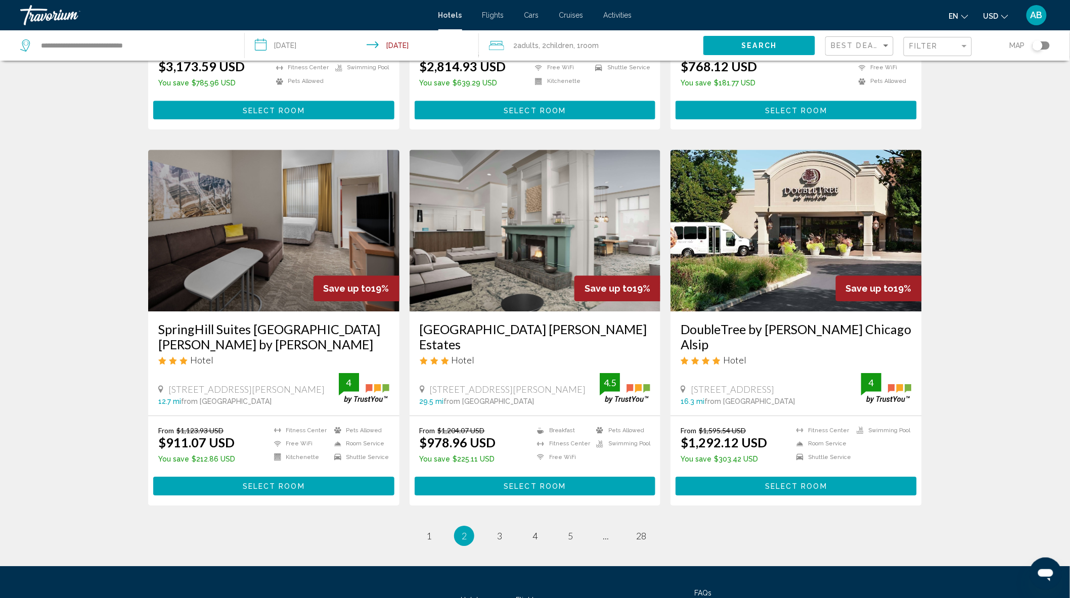
scroll to position [1124, 0]
